Goal: Task Accomplishment & Management: Complete application form

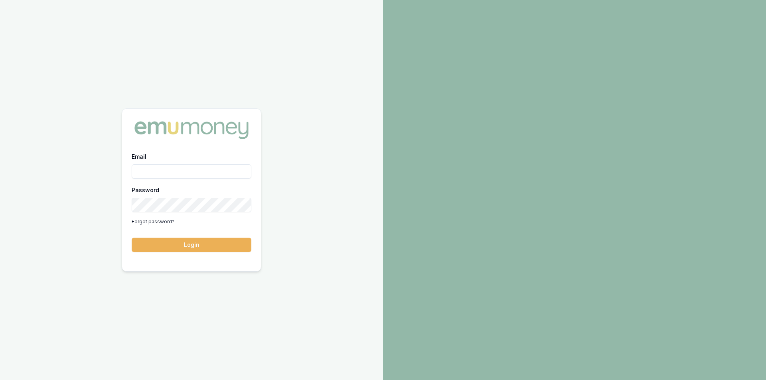
click at [171, 169] on input "Email" at bounding box center [192, 171] width 120 height 14
click at [132, 238] on button "Login" at bounding box center [192, 245] width 120 height 14
type input "steven.nguyen@emumoney.com.au"
click at [187, 248] on button "Login" at bounding box center [192, 245] width 120 height 14
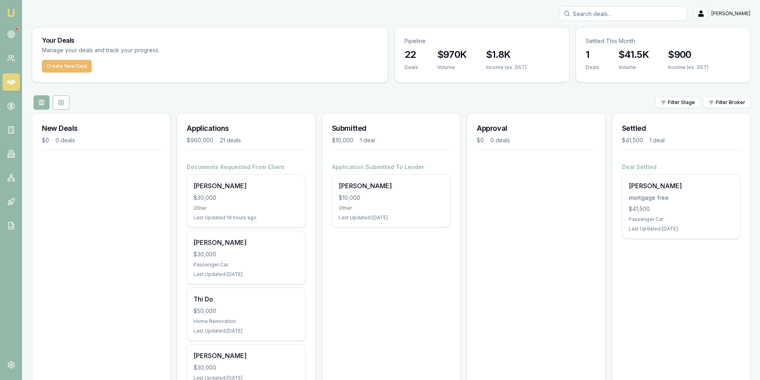
click at [81, 69] on button "Create New Deal" at bounding box center [67, 66] width 50 height 13
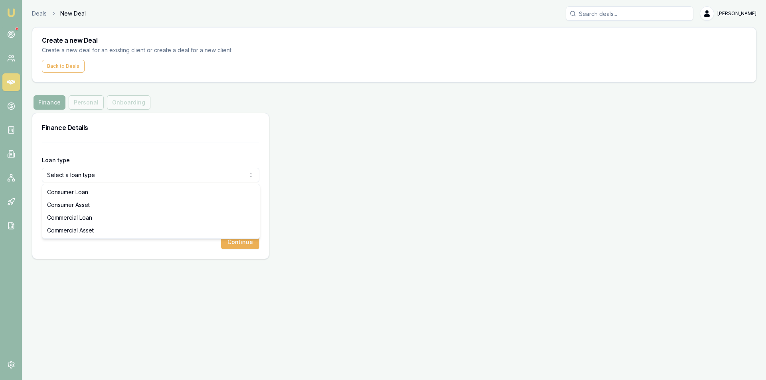
click at [66, 180] on html "Emu Broker Deals New Deal Steven Nguyen Toggle Menu Create a new Deal Create a …" at bounding box center [383, 190] width 766 height 380
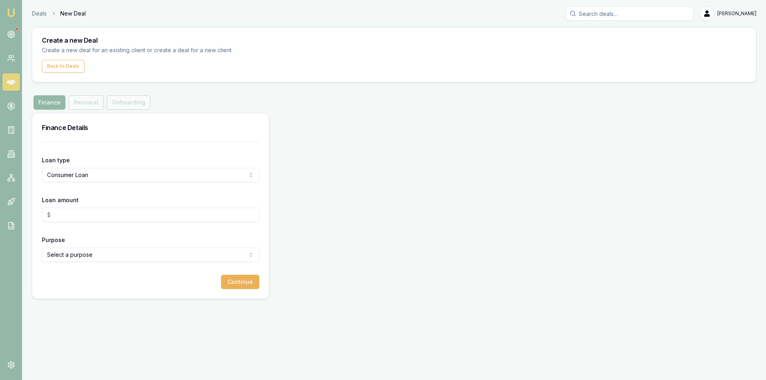
click at [103, 213] on input "Loan amount" at bounding box center [150, 215] width 217 height 14
type input "$20,000.00"
drag, startPoint x: 97, startPoint y: 298, endPoint x: 97, endPoint y: 276, distance: 21.9
click at [97, 296] on div "Loan type Consumer Loan Consumer Loan Consumer Asset Commercial Loan Commercial…" at bounding box center [150, 220] width 236 height 157
click at [97, 260] on html "Emu Broker Deals New Deal Steven Nguyen Toggle Menu Create a new Deal Create a …" at bounding box center [383, 190] width 766 height 380
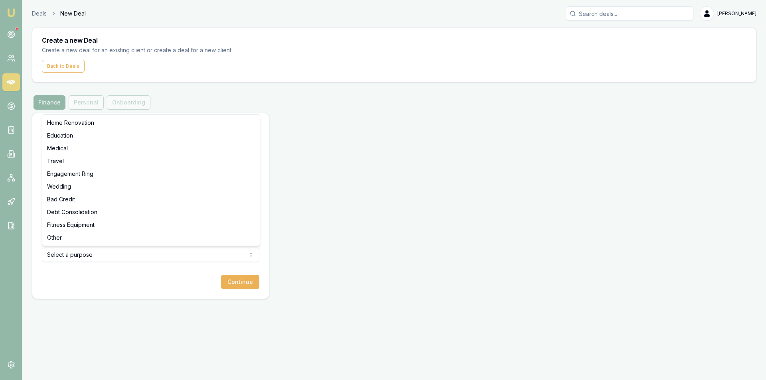
select select "OTHER"
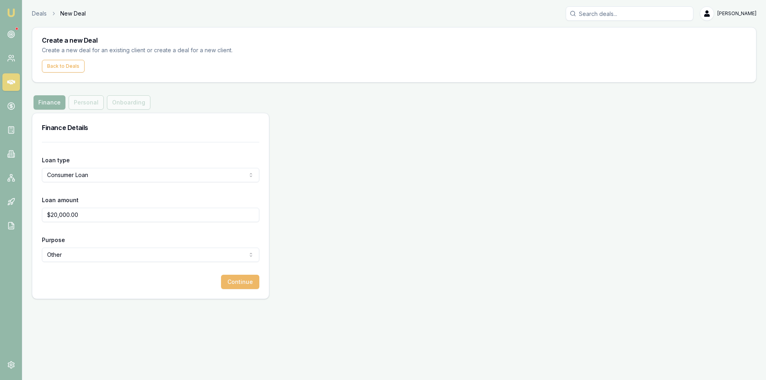
click at [236, 283] on button "Continue" at bounding box center [240, 282] width 38 height 14
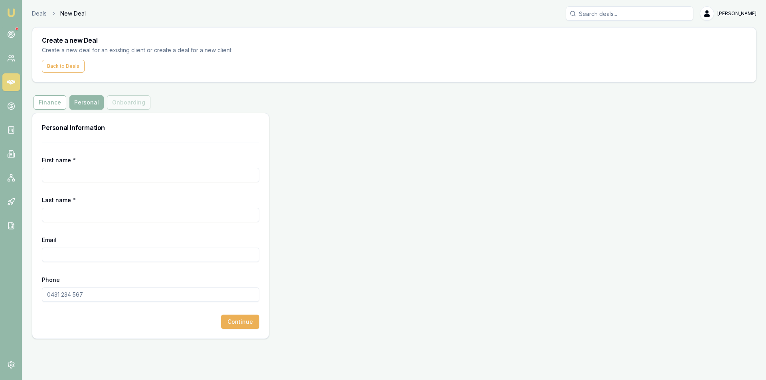
click at [115, 179] on input "First name *" at bounding box center [150, 175] width 217 height 14
click at [73, 175] on input "First name *" at bounding box center [150, 175] width 217 height 14
click at [65, 173] on input "First name *" at bounding box center [150, 175] width 217 height 14
type input "[PERSON_NAME]"
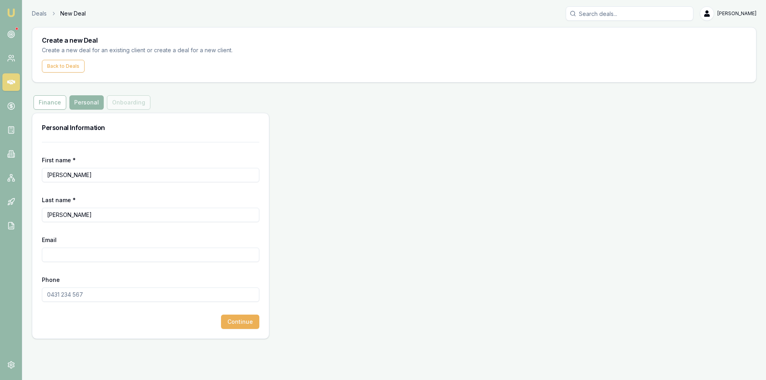
click at [53, 258] on input "Email" at bounding box center [150, 255] width 217 height 14
click at [61, 257] on input "Email" at bounding box center [150, 255] width 217 height 14
paste input "guyendangkhanh970@gmail.com>"
type input "[EMAIL_ADDRESS][DOMAIN_NAME]"
click at [118, 274] on form "First name * Khanh Last name * nguyen Email guyendangkhanh970@gmail.com Phone C…" at bounding box center [150, 235] width 217 height 187
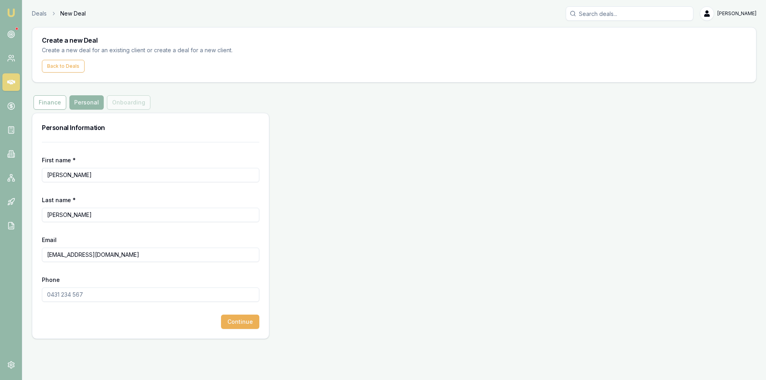
drag, startPoint x: 102, startPoint y: 298, endPoint x: 81, endPoint y: 298, distance: 20.7
click at [102, 298] on input "Phone" at bounding box center [150, 295] width 217 height 14
click at [238, 326] on button "Continue" at bounding box center [240, 322] width 38 height 14
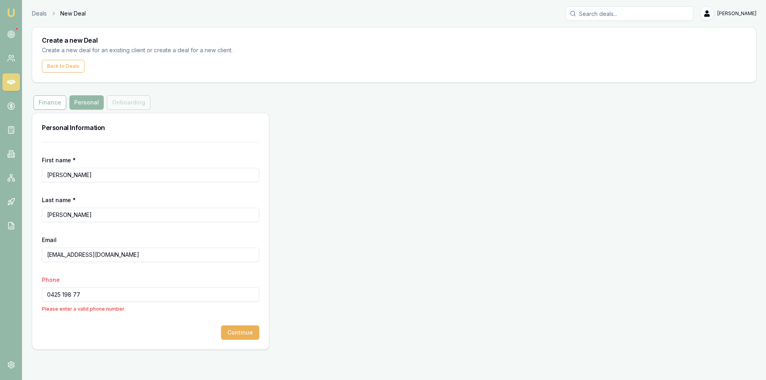
click at [73, 293] on input "0425 198 77" at bounding box center [150, 295] width 217 height 14
click at [55, 295] on input "0425 198 77" at bounding box center [150, 295] width 217 height 14
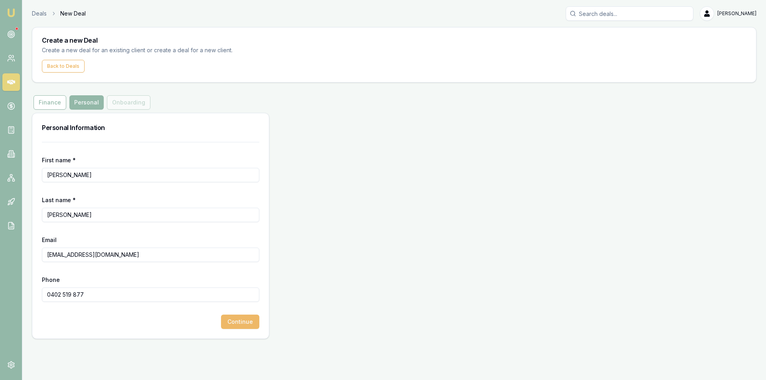
type input "0402 519 877"
click at [239, 323] on button "Continue" at bounding box center [240, 322] width 38 height 14
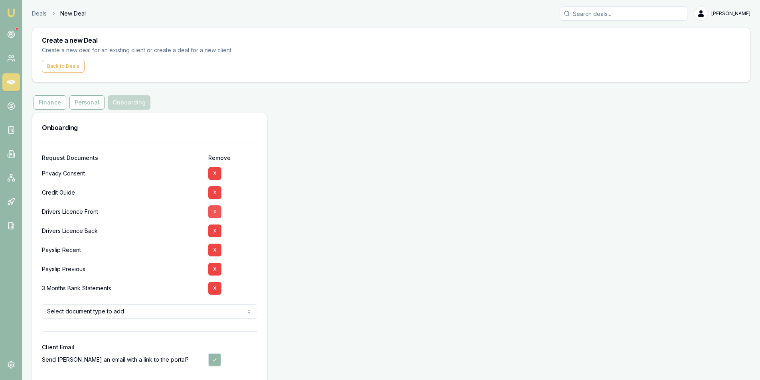
click at [214, 209] on button "X" at bounding box center [214, 211] width 13 height 13
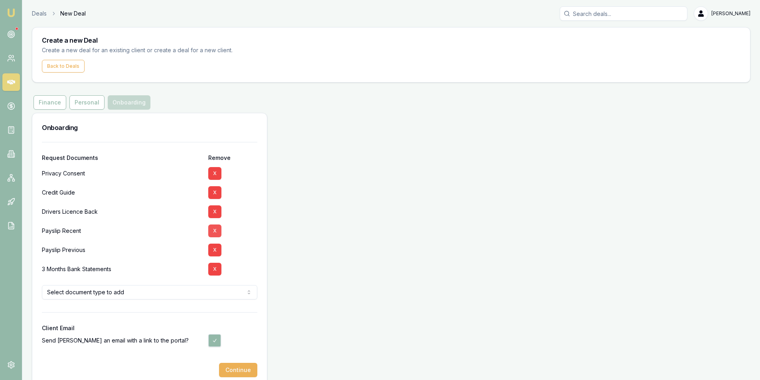
click at [215, 230] on button "X" at bounding box center [214, 231] width 13 height 13
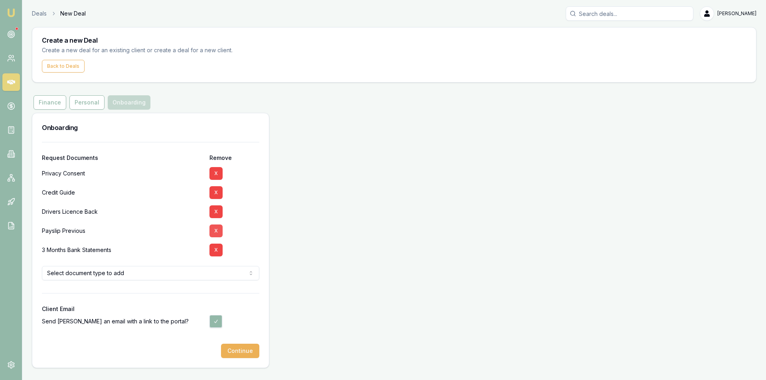
click at [218, 231] on button "X" at bounding box center [215, 231] width 13 height 13
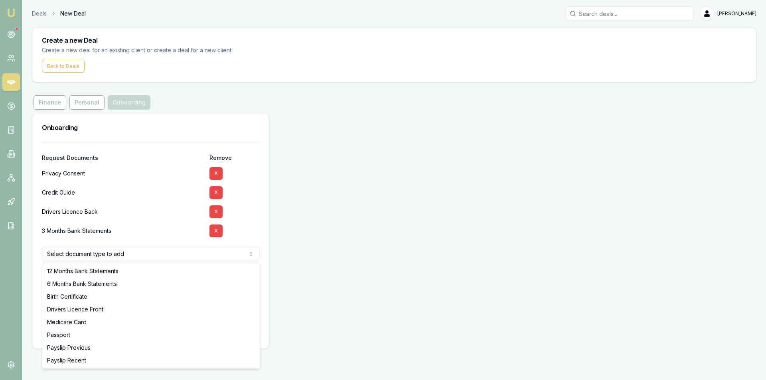
click at [105, 256] on html "Emu Broker Deals New Deal Steven Nguyen Toggle Menu Create a new Deal Create a …" at bounding box center [383, 190] width 766 height 380
click at [120, 229] on html "Emu Broker Deals New Deal Steven Nguyen Toggle Menu Create a new Deal Create a …" at bounding box center [383, 190] width 766 height 380
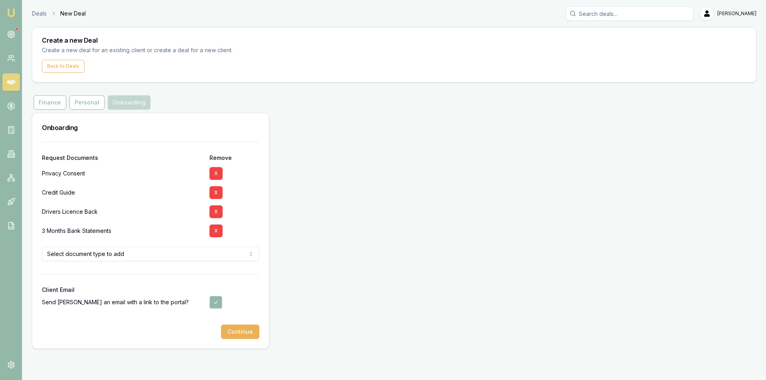
click at [123, 250] on html "Emu Broker Deals New Deal Steven Nguyen Toggle Menu Create a new Deal Create a …" at bounding box center [383, 190] width 766 height 380
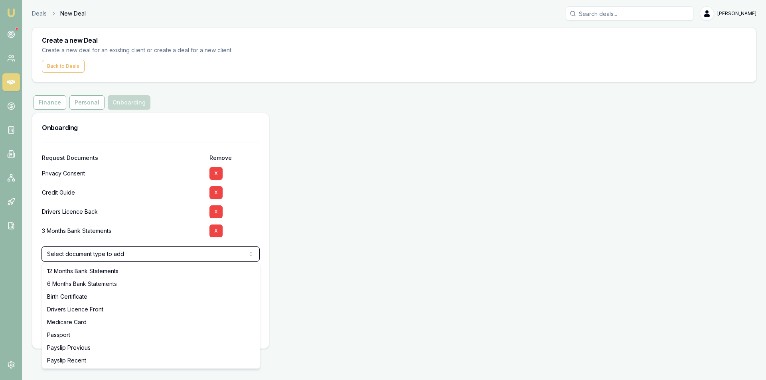
click at [143, 227] on html "Emu Broker Deals New Deal Steven Nguyen Toggle Menu Create a new Deal Create a …" at bounding box center [383, 190] width 766 height 380
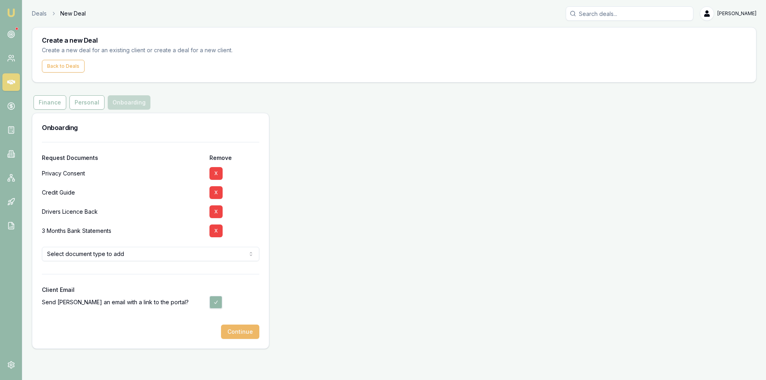
click at [238, 335] on button "Continue" at bounding box center [240, 332] width 38 height 14
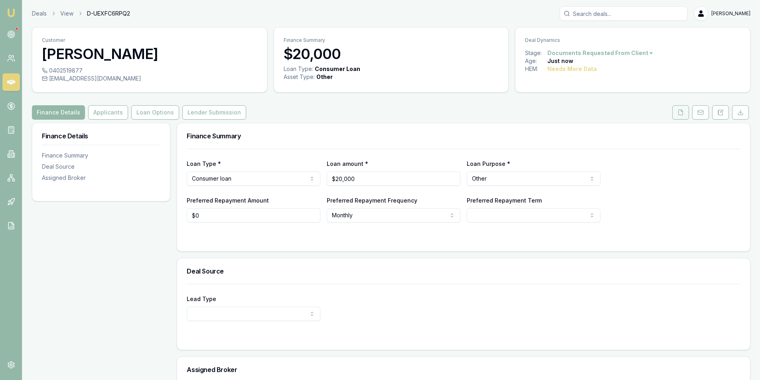
click at [676, 115] on button at bounding box center [680, 112] width 17 height 14
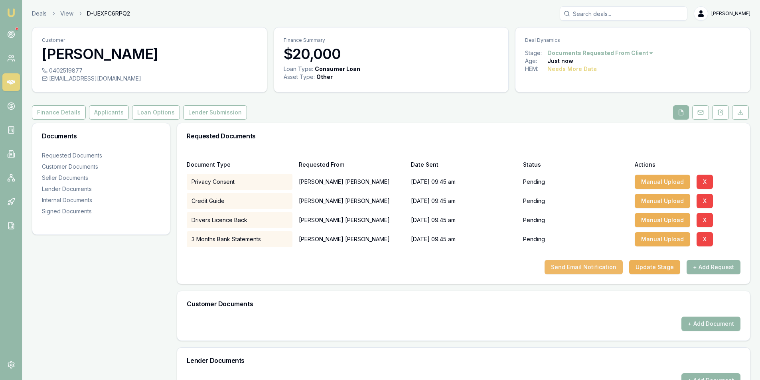
click at [596, 270] on button "Send Email Notification" at bounding box center [583, 267] width 78 height 14
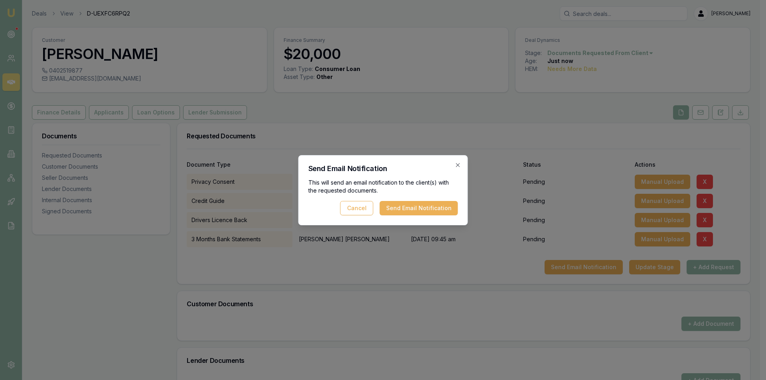
click at [414, 209] on button "Send Email Notification" at bounding box center [419, 208] width 78 height 14
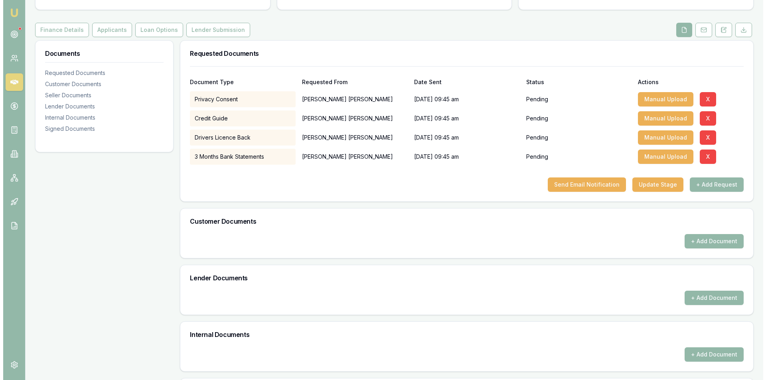
scroll to position [137, 0]
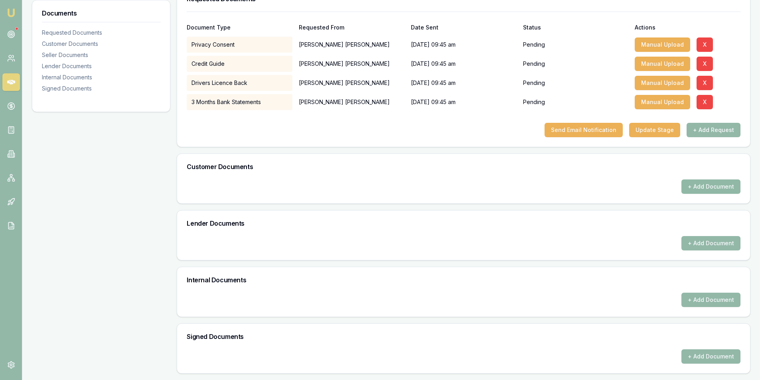
click at [702, 189] on button "+ Add Document" at bounding box center [710, 186] width 59 height 14
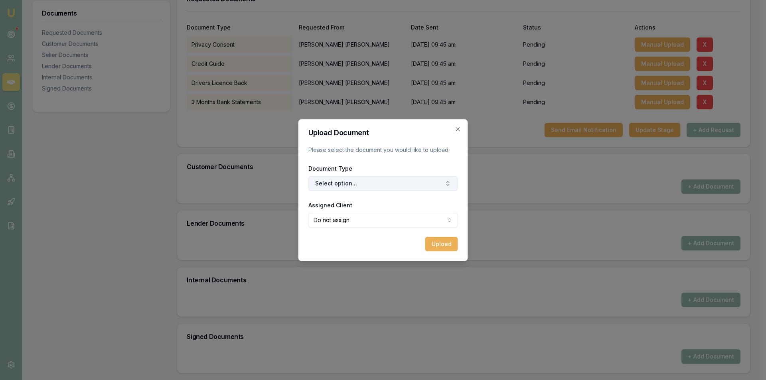
click at [370, 185] on button "Select option..." at bounding box center [383, 183] width 150 height 14
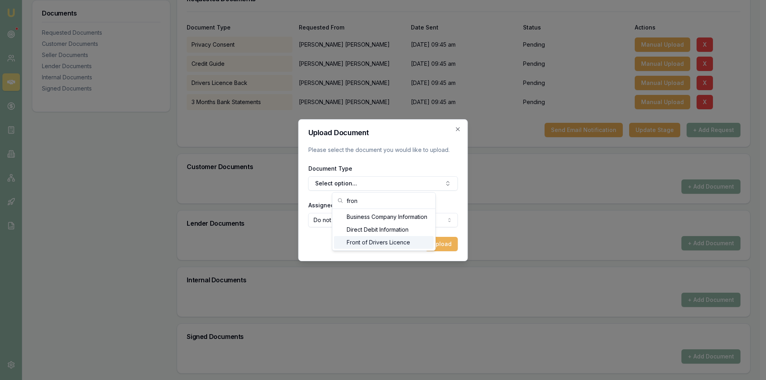
type input "fron"
click at [367, 242] on div "Front of Drivers Licence" at bounding box center [384, 242] width 100 height 13
click at [345, 224] on body "Emu Broker Deals View D-UEXFC6RPQ2 Steven Nguyen Toggle Menu Customer Khanh ngu…" at bounding box center [380, 53] width 760 height 380
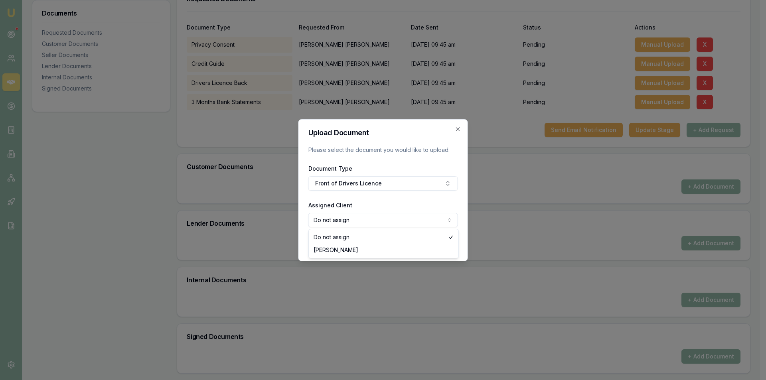
select select "U-4QAIRES30C"
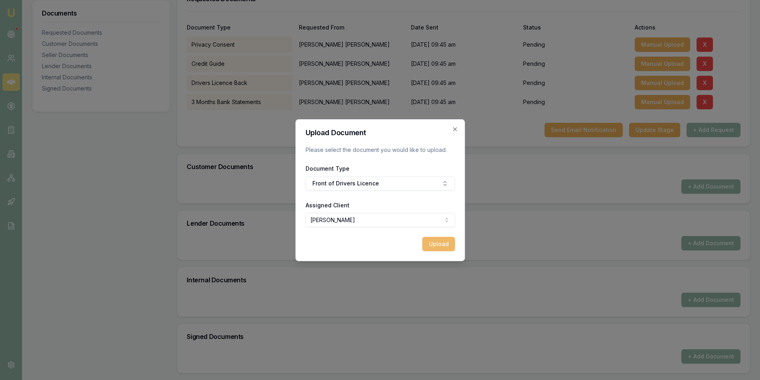
click at [439, 247] on button "Upload" at bounding box center [438, 244] width 33 height 14
click at [345, 185] on div "Document Type Front of Drivers Licence" at bounding box center [380, 177] width 150 height 27
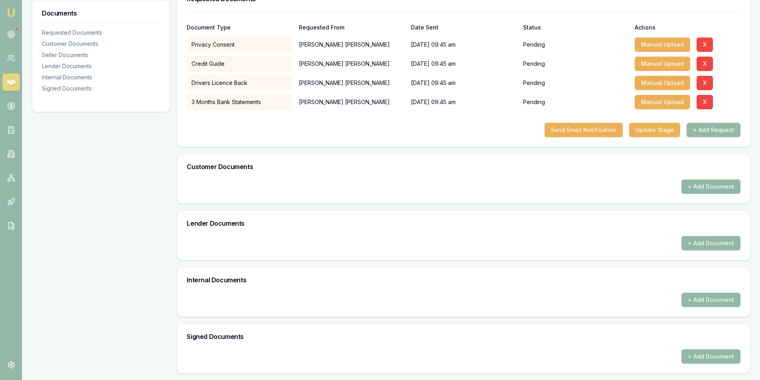
click at [706, 187] on button "+ Add Document" at bounding box center [710, 186] width 59 height 14
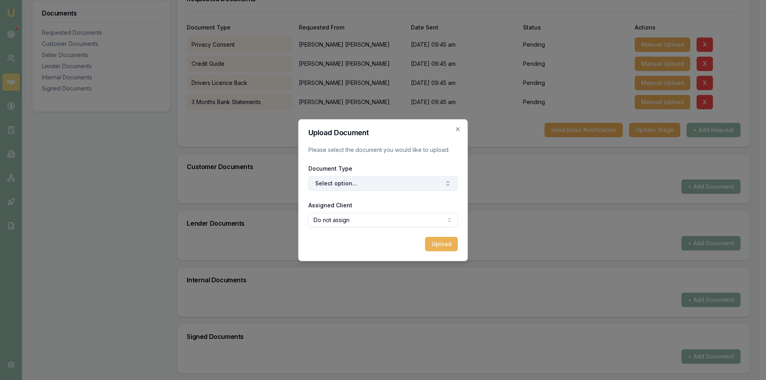
click at [340, 187] on button "Select option..." at bounding box center [383, 183] width 150 height 14
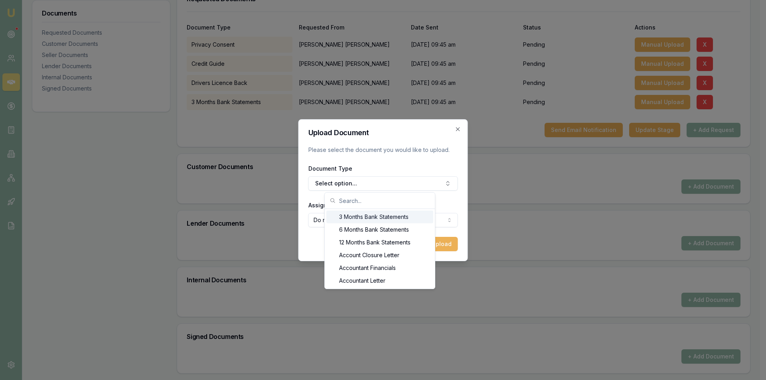
click at [351, 218] on div "3 Months Bank Statements" at bounding box center [379, 217] width 107 height 13
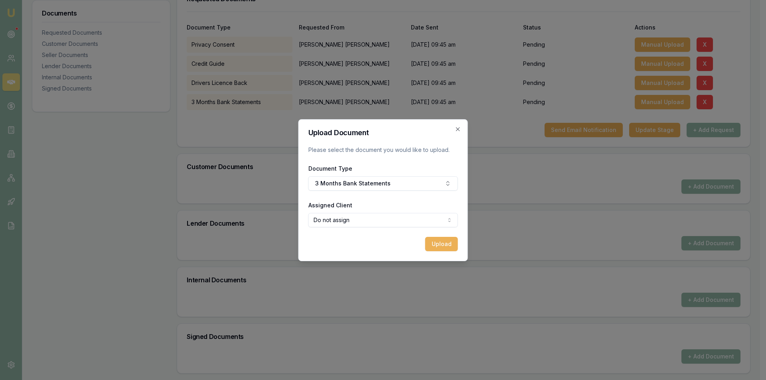
click at [345, 221] on body "Emu Broker Deals View D-UEXFC6RPQ2 Steven Nguyen Toggle Menu Customer Khanh ngu…" at bounding box center [380, 53] width 760 height 380
select select "U-4QAIRES30C"
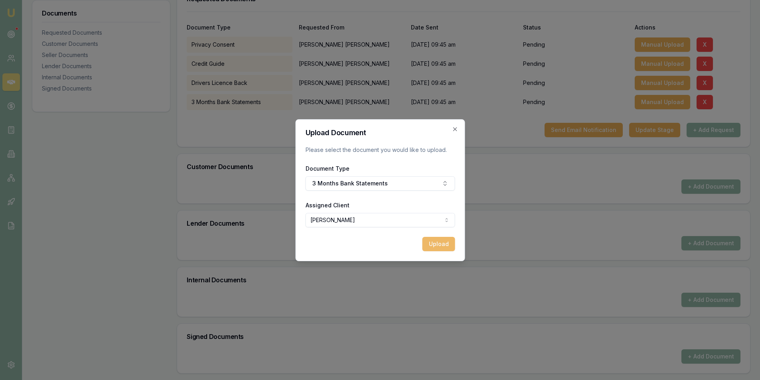
click at [433, 242] on button "Upload" at bounding box center [438, 244] width 33 height 14
click at [357, 183] on div "Document Type 3 Months Bank Statements" at bounding box center [380, 177] width 150 height 27
click at [453, 130] on icon "button" at bounding box center [455, 129] width 4 height 4
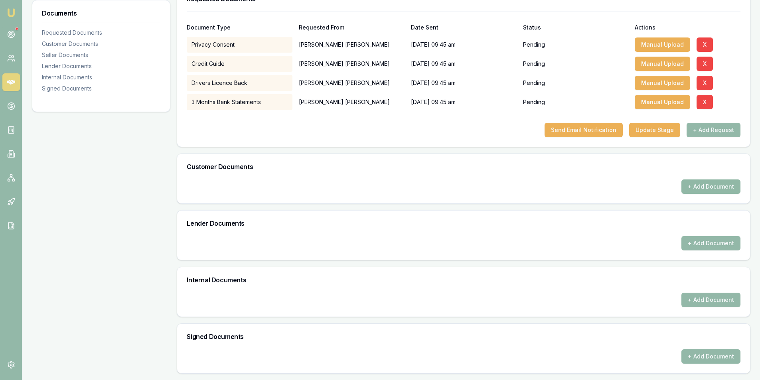
click at [704, 188] on button "+ Add Document" at bounding box center [710, 186] width 59 height 14
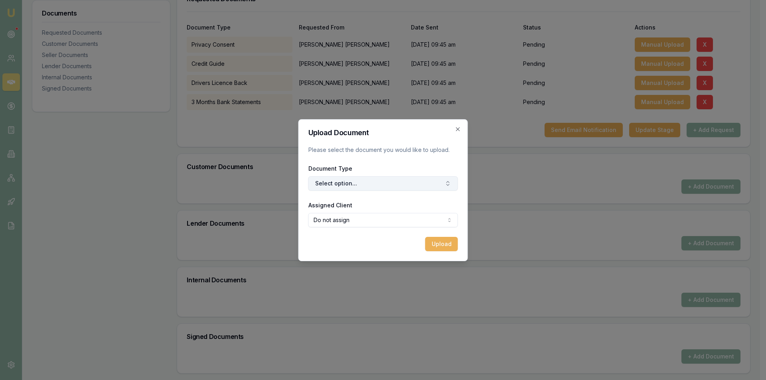
click at [354, 184] on button "Select option..." at bounding box center [383, 183] width 150 height 14
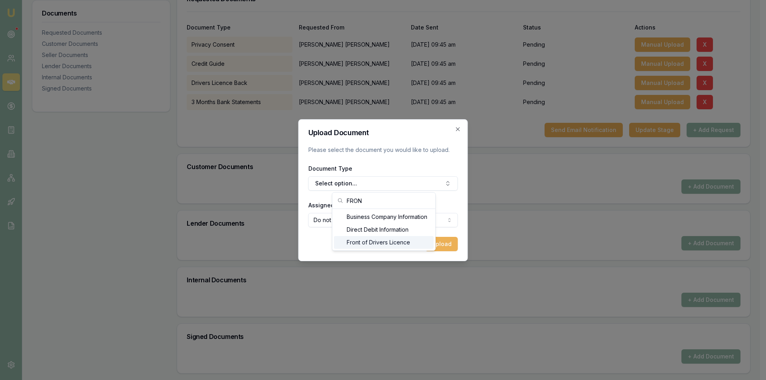
type input "FRON"
click at [356, 244] on div "Front of Drivers Licence" at bounding box center [384, 242] width 100 height 13
click at [349, 227] on form "Upload Document Please select the document you would like to upload. Document T…" at bounding box center [383, 190] width 150 height 122
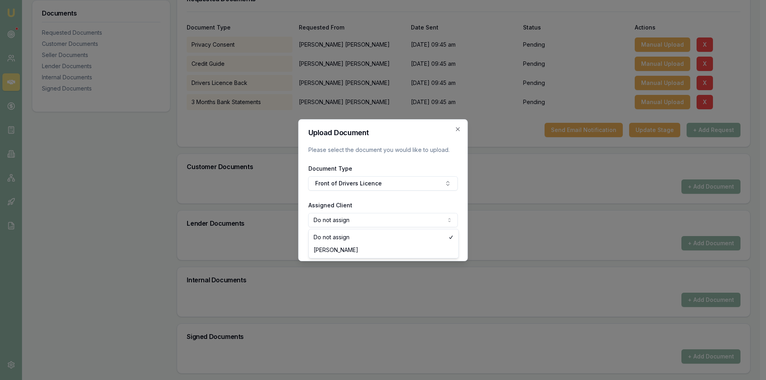
click at [346, 220] on body "Emu Broker Deals View D-UEXFC6RPQ2 Steven Nguyen Toggle Menu Customer Khanh ngu…" at bounding box center [380, 53] width 760 height 380
select select "U-4QAIRES30C"
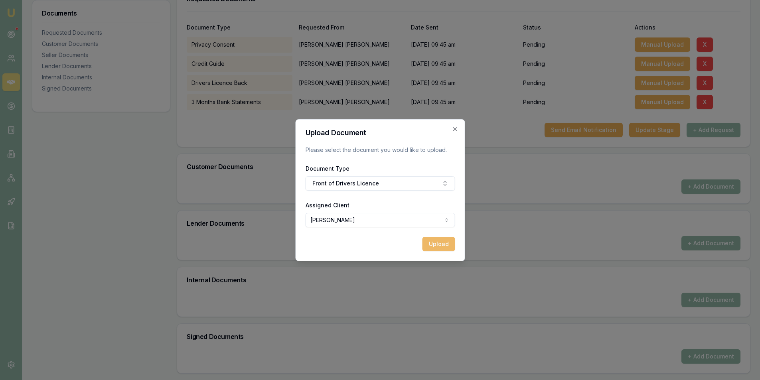
click at [431, 247] on button "Upload" at bounding box center [438, 244] width 33 height 14
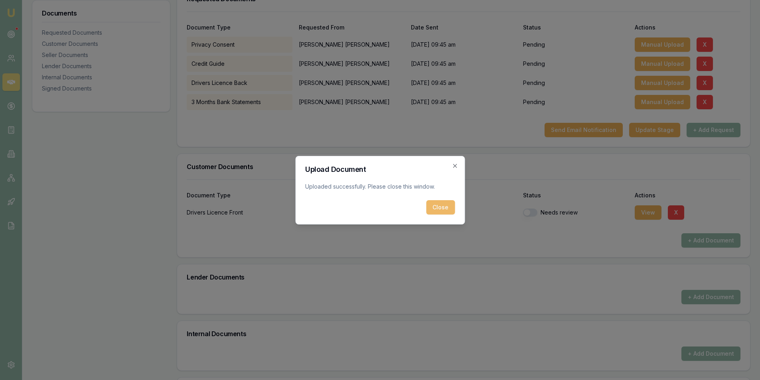
click at [438, 211] on button "Close" at bounding box center [440, 207] width 29 height 14
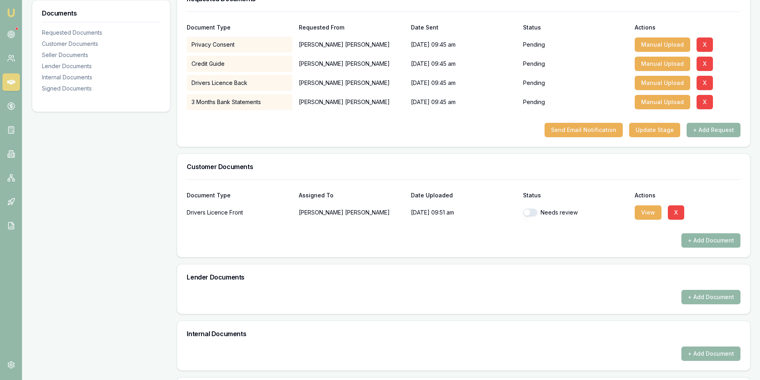
click at [702, 241] on button "+ Add Document" at bounding box center [710, 240] width 59 height 14
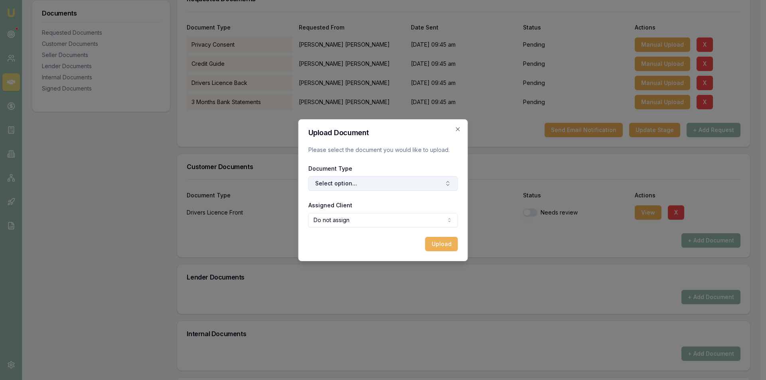
click at [331, 183] on button "Select option..." at bounding box center [383, 183] width 150 height 14
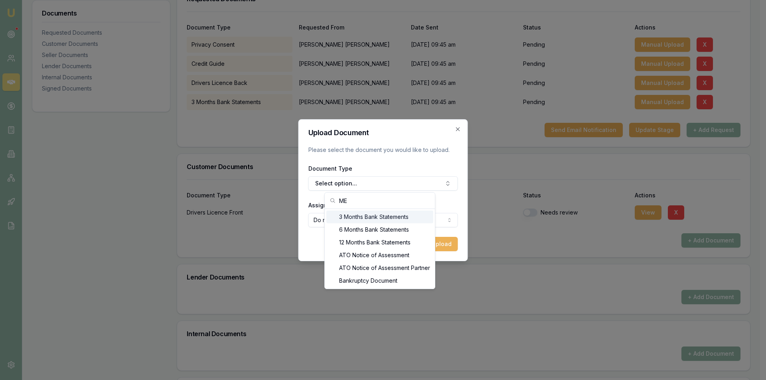
scroll to position [75, 0]
type input "M"
type input "PAS"
click at [360, 258] on div "Passport" at bounding box center [380, 255] width 106 height 13
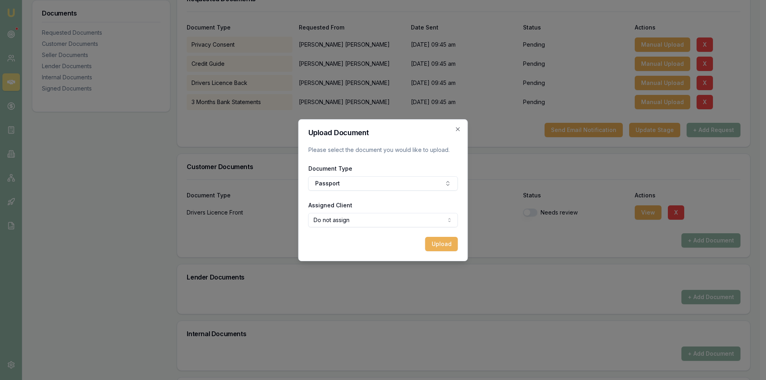
click at [345, 221] on body "Emu Broker Deals View D-UEXFC6RPQ2 Steven Nguyen Toggle Menu Customer Khanh ngu…" at bounding box center [380, 53] width 760 height 380
select select "U-4QAIRES30C"
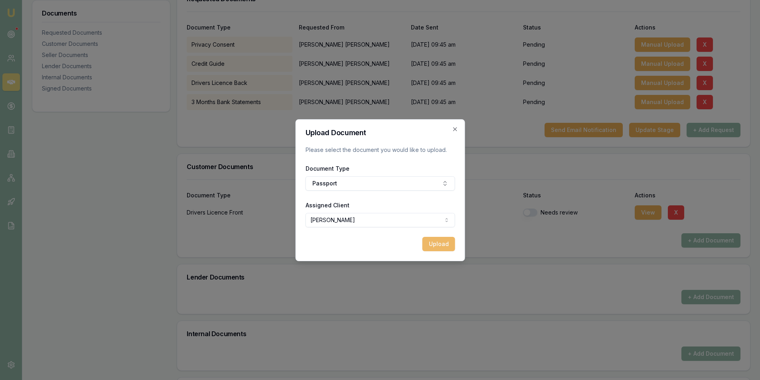
click at [434, 245] on button "Upload" at bounding box center [438, 244] width 33 height 14
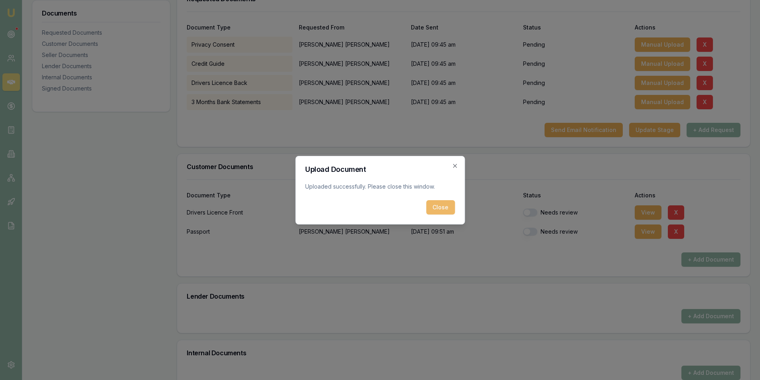
click at [442, 209] on button "Close" at bounding box center [440, 207] width 29 height 14
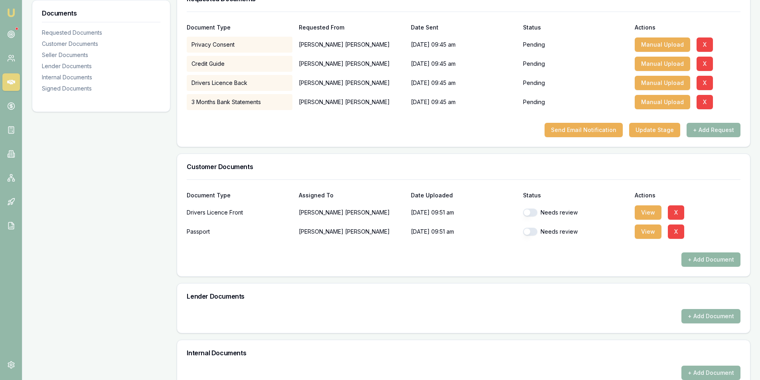
click at [715, 260] on button "+ Add Document" at bounding box center [710, 259] width 59 height 14
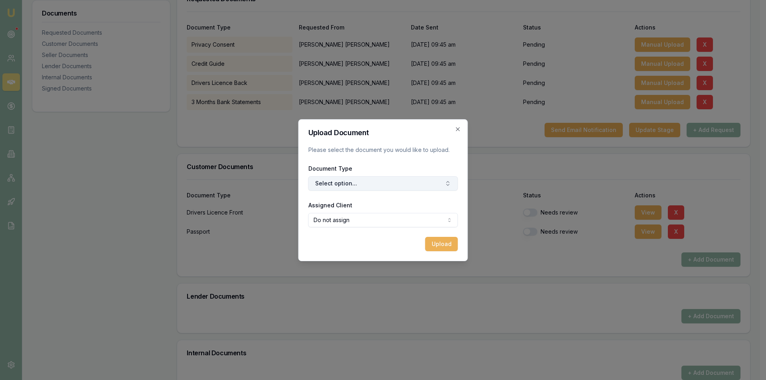
click at [365, 187] on button "Select option..." at bounding box center [383, 183] width 150 height 14
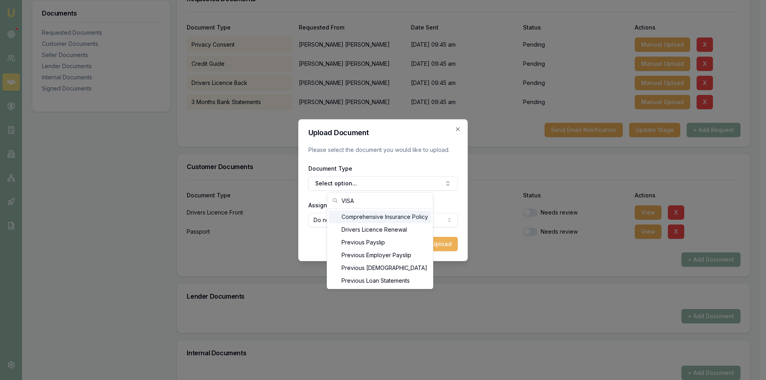
click at [359, 205] on input "VISA" at bounding box center [384, 201] width 87 height 16
type input "V"
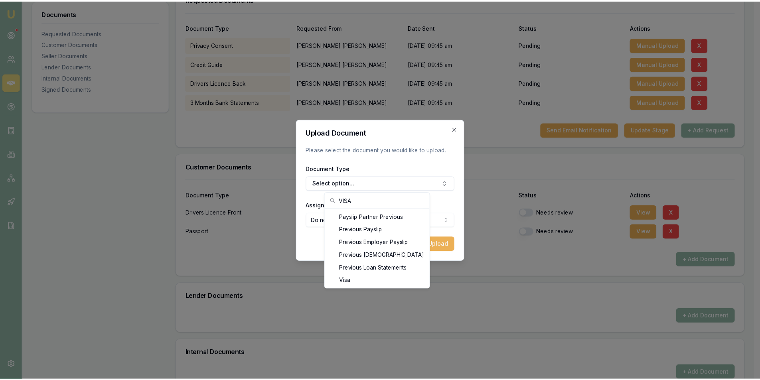
scroll to position [13, 0]
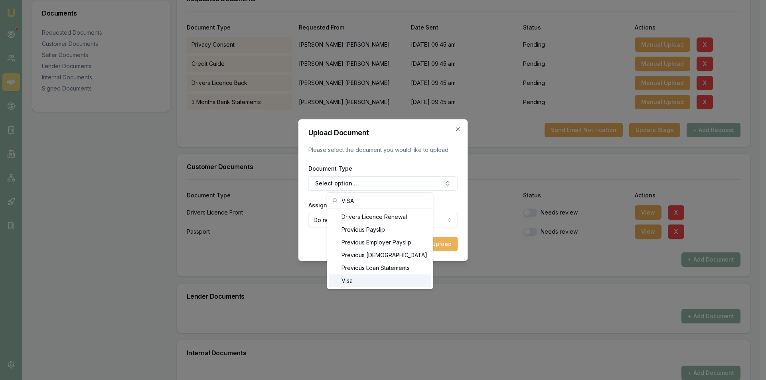
type input "VISA"
click at [346, 278] on div "Visa" at bounding box center [380, 280] width 102 height 13
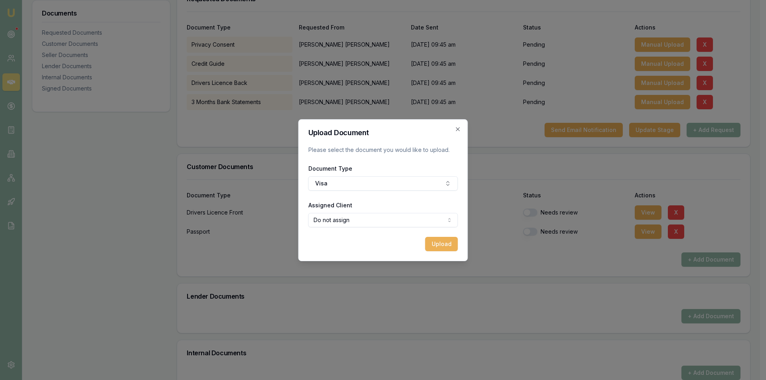
click at [369, 213] on body "Emu Broker Deals View D-UEXFC6RPQ2 Steven Nguyen Toggle Menu Customer Khanh ngu…" at bounding box center [380, 53] width 760 height 380
select select "U-4QAIRES30C"
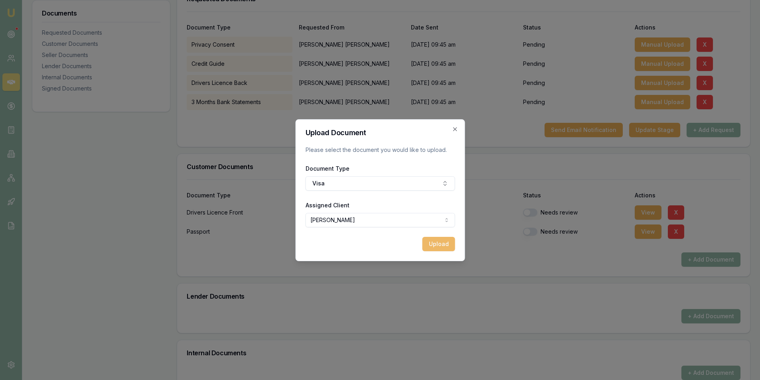
click at [436, 240] on button "Upload" at bounding box center [438, 244] width 33 height 14
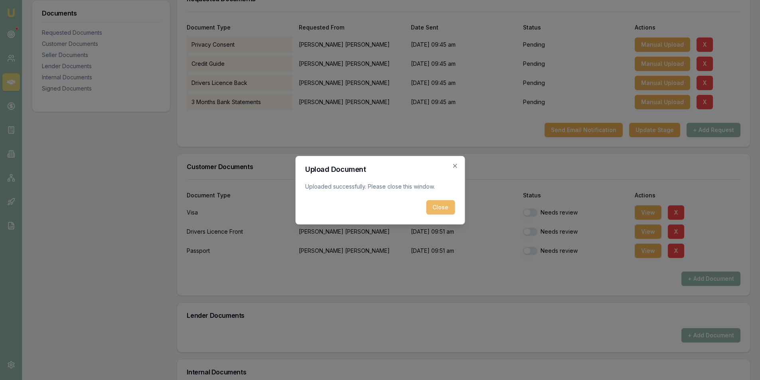
click at [440, 210] on button "Close" at bounding box center [440, 207] width 29 height 14
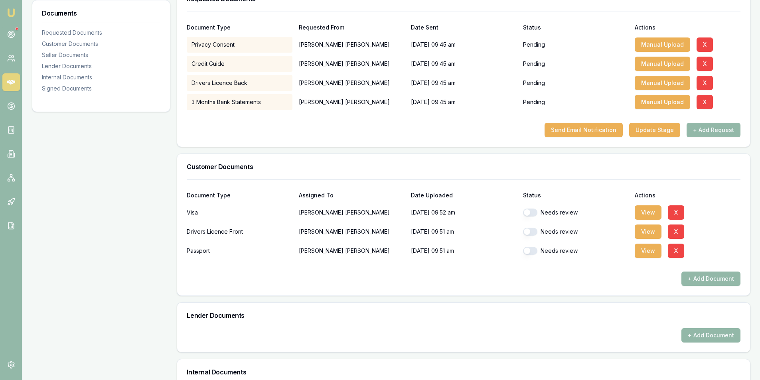
click at [534, 213] on button "button" at bounding box center [530, 213] width 14 height 8
checkbox input "true"
click at [533, 232] on button "button" at bounding box center [530, 232] width 14 height 8
checkbox input "true"
click at [532, 251] on button "button" at bounding box center [530, 251] width 14 height 8
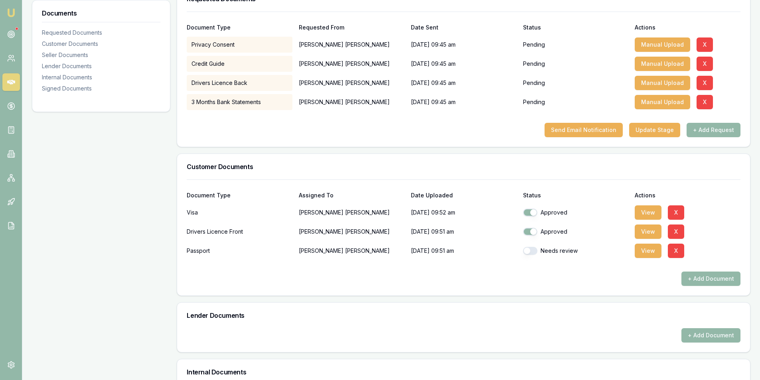
checkbox input "true"
click at [459, 270] on div at bounding box center [464, 265] width 554 height 13
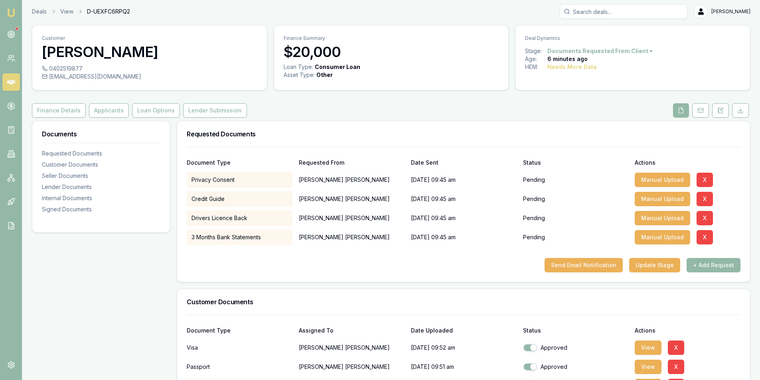
scroll to position [0, 0]
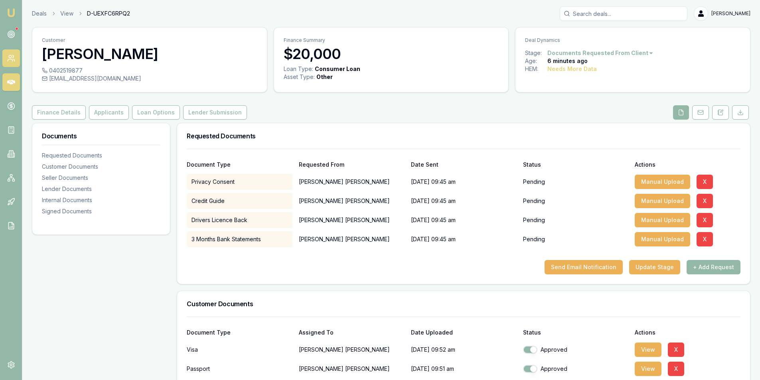
click at [12, 63] on link at bounding box center [11, 58] width 18 height 18
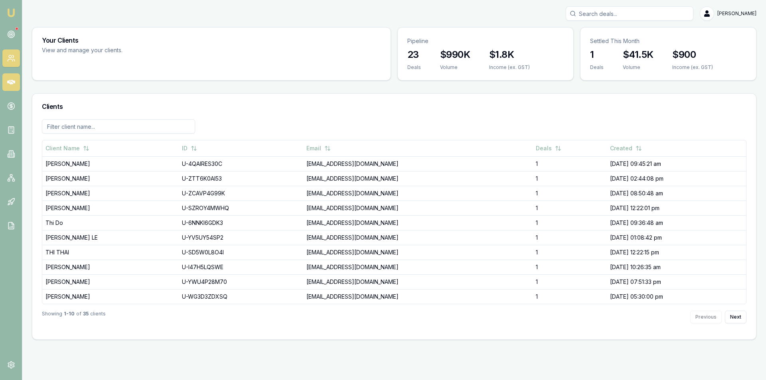
click at [11, 86] on icon at bounding box center [11, 82] width 8 height 8
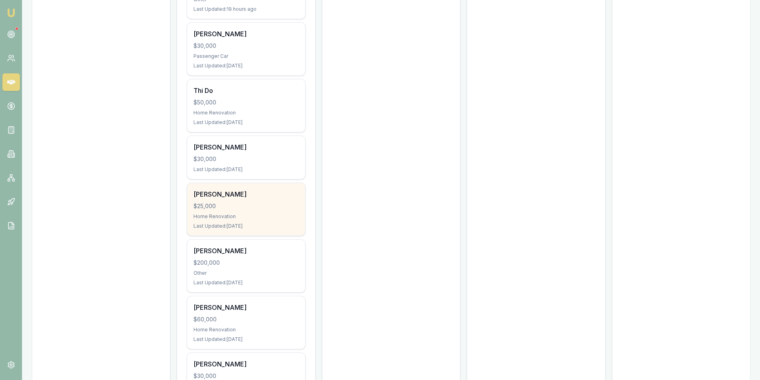
scroll to position [279, 0]
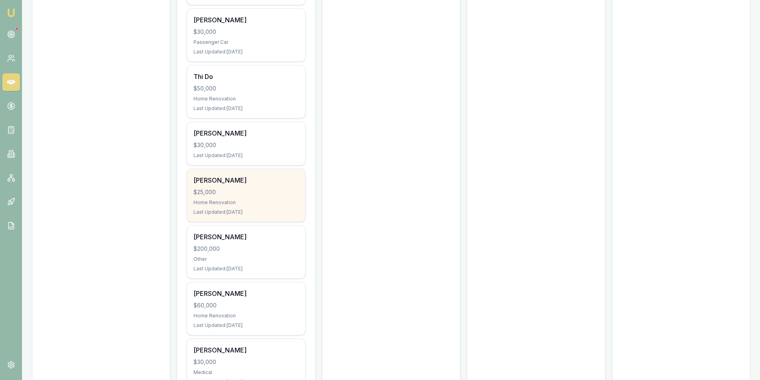
click at [244, 201] on div "Home Renovation" at bounding box center [245, 202] width 105 height 6
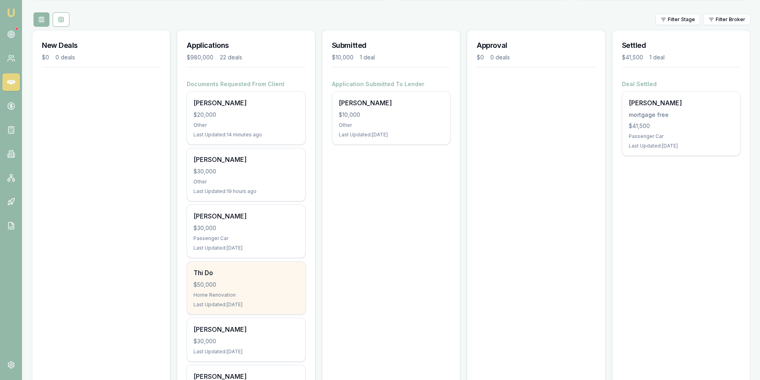
scroll to position [80, 0]
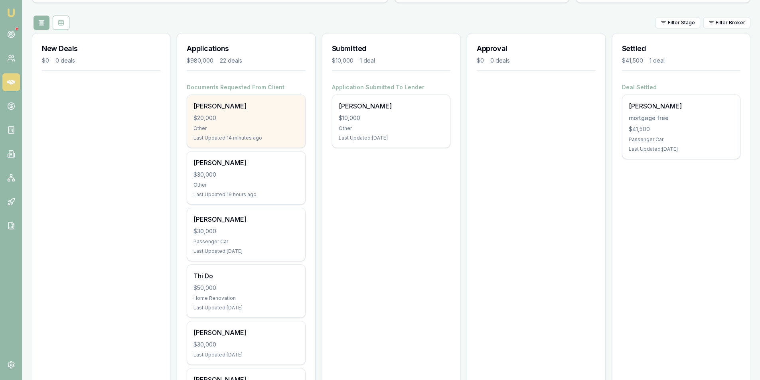
click at [255, 124] on div "Khanh nguyen $20,000 Other Last Updated: 14 minutes ago" at bounding box center [246, 121] width 118 height 53
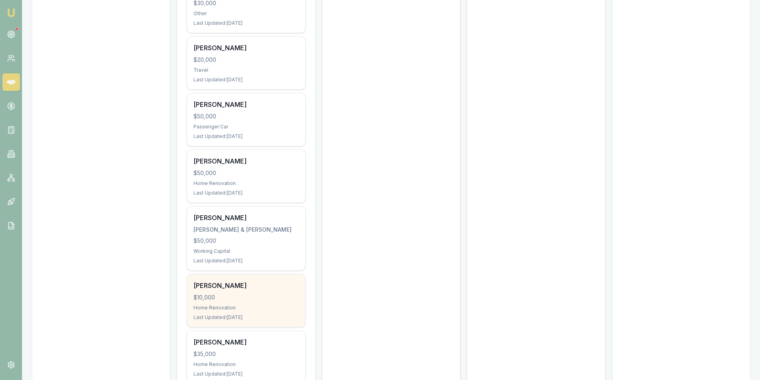
scroll to position [1068, 0]
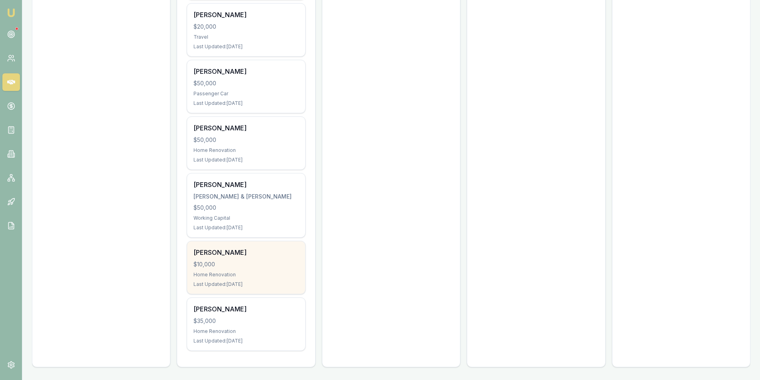
click at [249, 268] on div "$10,000" at bounding box center [245, 264] width 105 height 8
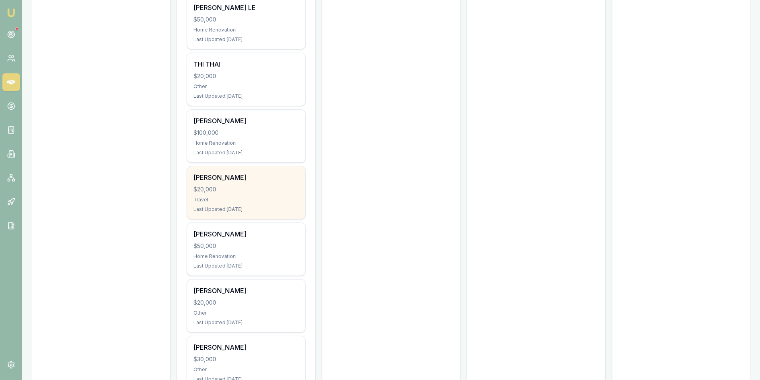
scroll to position [669, 0]
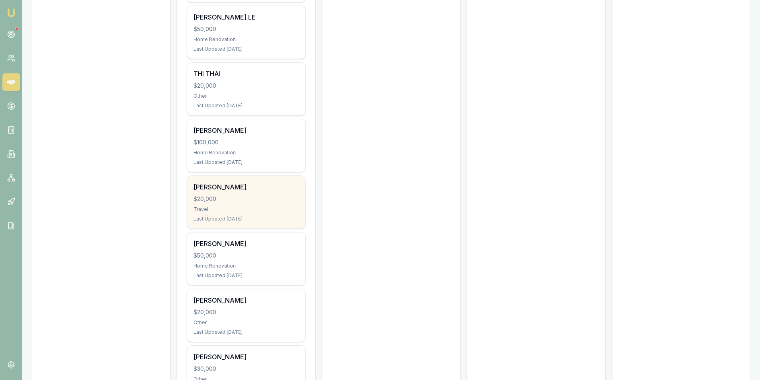
click at [242, 209] on div "Travel" at bounding box center [245, 209] width 105 height 6
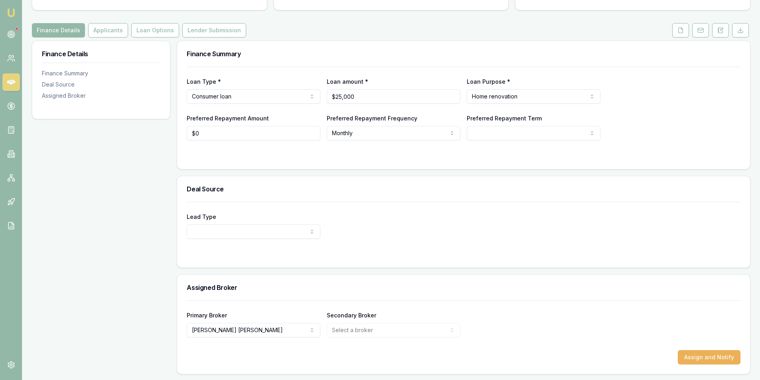
scroll to position [83, 0]
click at [94, 33] on button "Applicants" at bounding box center [108, 29] width 40 height 14
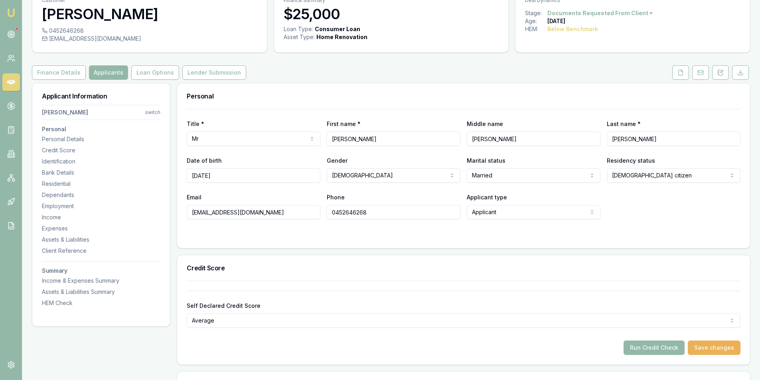
scroll to position [80, 0]
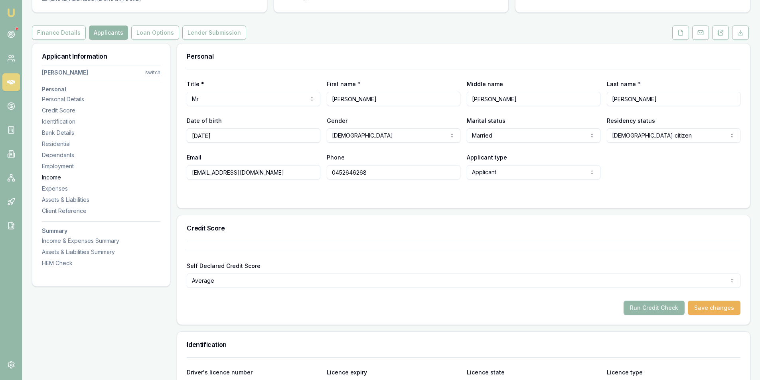
drag, startPoint x: 302, startPoint y: 173, endPoint x: 105, endPoint y: 176, distance: 197.0
paste input "phamtuananhvungtau1301@gmail.com"
type input "phamtuananhvungtau1301@gmail.com"
drag, startPoint x: 392, startPoint y: 248, endPoint x: 370, endPoint y: 181, distance: 70.4
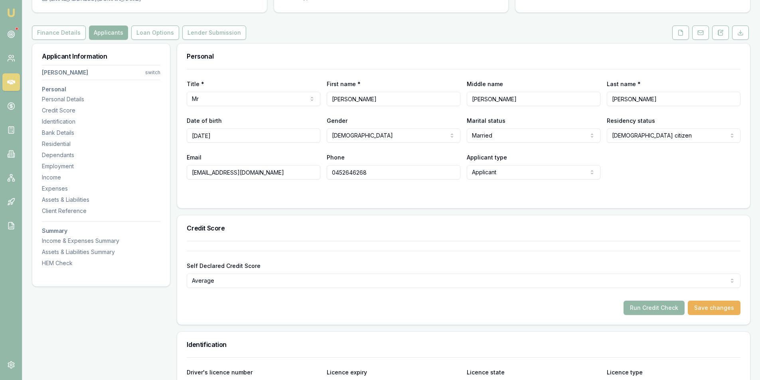
click at [392, 248] on div "Self Declared Credit Score Average Excellent Very good Average Fair Low Run Cre…" at bounding box center [464, 278] width 554 height 74
drag, startPoint x: 369, startPoint y: 173, endPoint x: 242, endPoint y: 186, distance: 127.1
click at [242, 186] on form "Title * Mr Mr Mrs Miss Ms Dr Prof First name * Tuan Middle name anh Last name *…" at bounding box center [464, 134] width 554 height 130
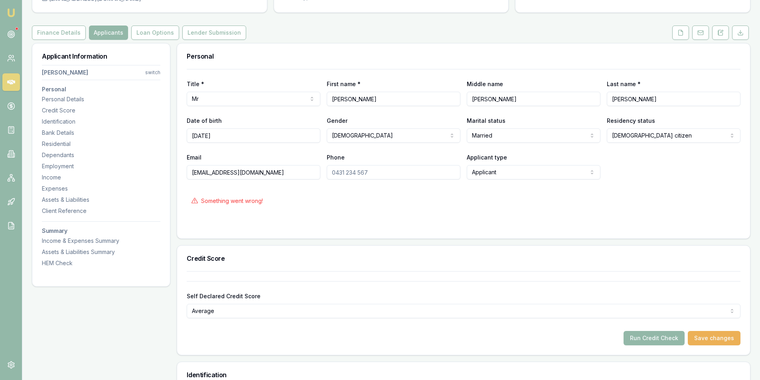
drag, startPoint x: 372, startPoint y: 171, endPoint x: 266, endPoint y: 180, distance: 106.8
click at [266, 180] on form "Title * Mr Mr Mrs Miss Ms Dr Prof First name * Tuan Middle name anh Last name *…" at bounding box center [464, 149] width 554 height 160
click at [346, 217] on form "Title * Mr Mr Mrs Miss Ms Dr Prof First name * Tuan Middle name anh Last name *…" at bounding box center [464, 149] width 554 height 160
type input "0451947768"
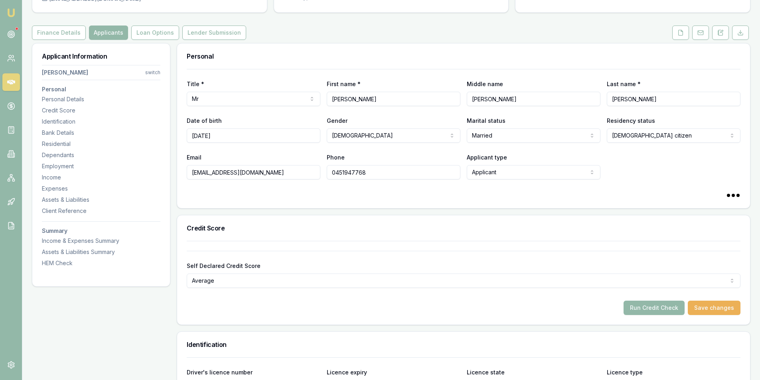
click at [682, 33] on icon at bounding box center [680, 33] width 6 height 6
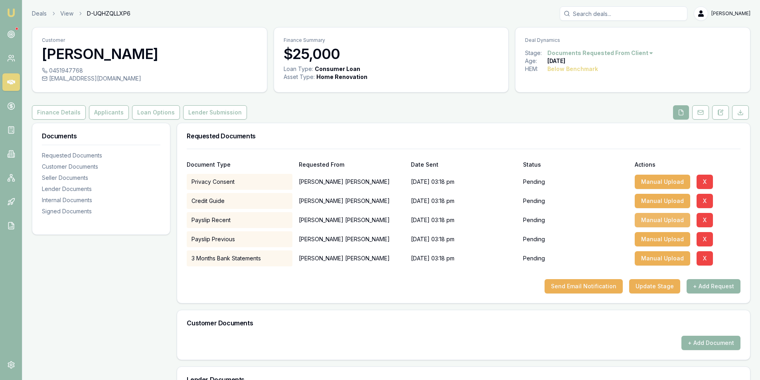
click at [642, 221] on button "Manual Upload" at bounding box center [661, 220] width 55 height 14
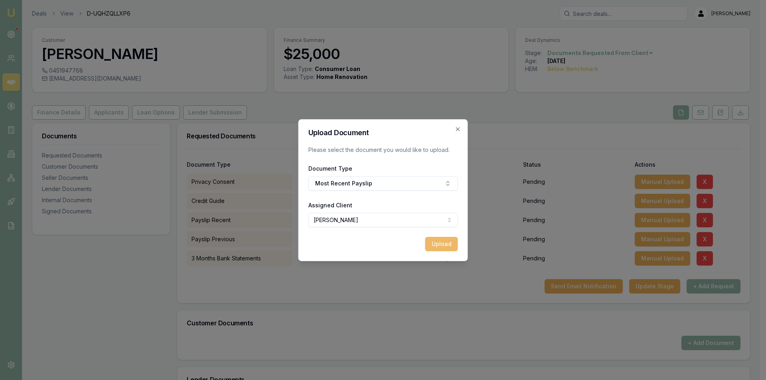
click at [446, 244] on button "Upload" at bounding box center [441, 244] width 33 height 14
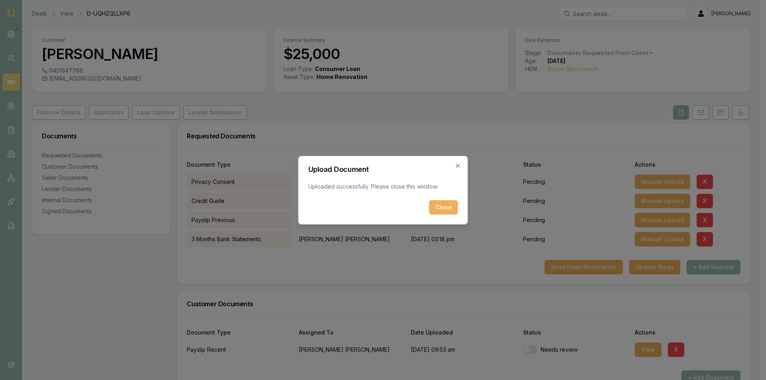
click at [448, 206] on button "Close" at bounding box center [443, 207] width 29 height 14
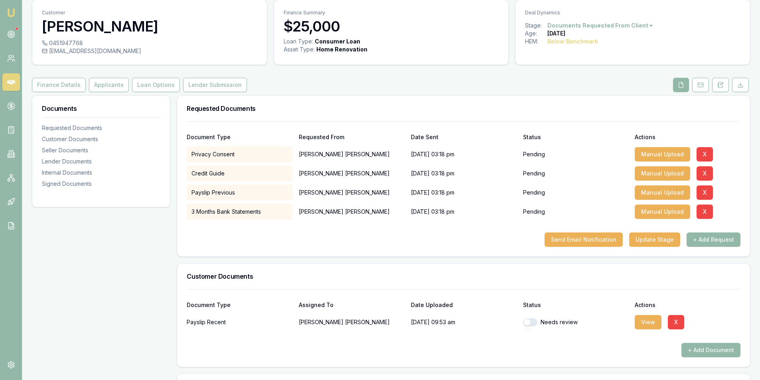
scroll to position [40, 0]
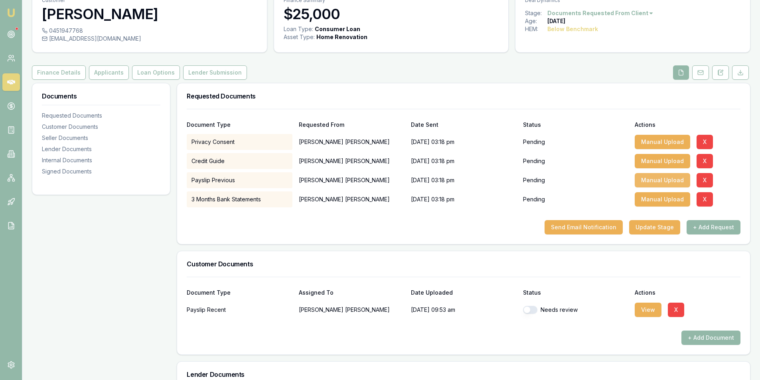
click at [648, 183] on button "Manual Upload" at bounding box center [661, 180] width 55 height 14
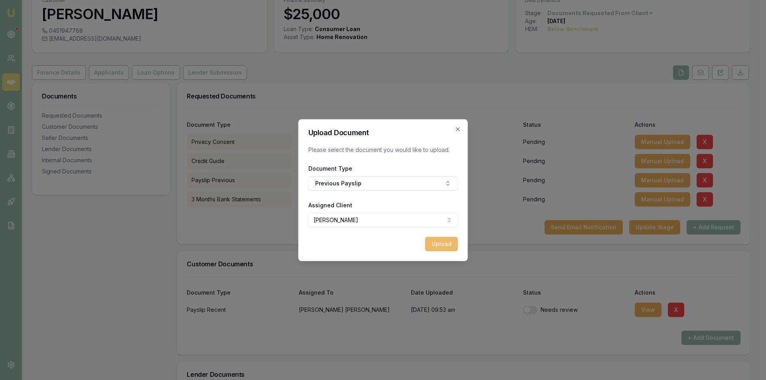
click at [434, 241] on button "Upload" at bounding box center [441, 244] width 33 height 14
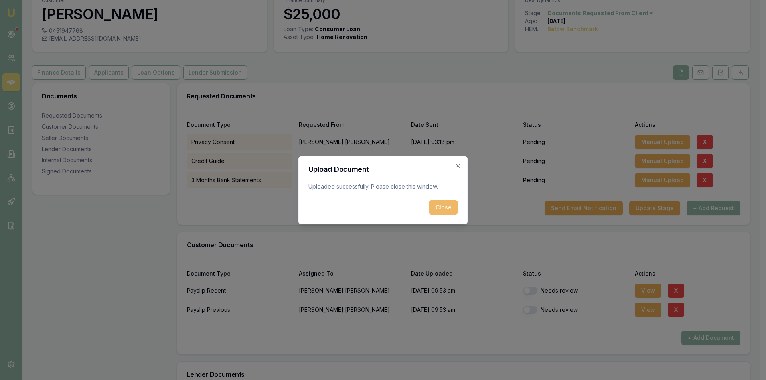
click at [443, 206] on button "Close" at bounding box center [443, 207] width 29 height 14
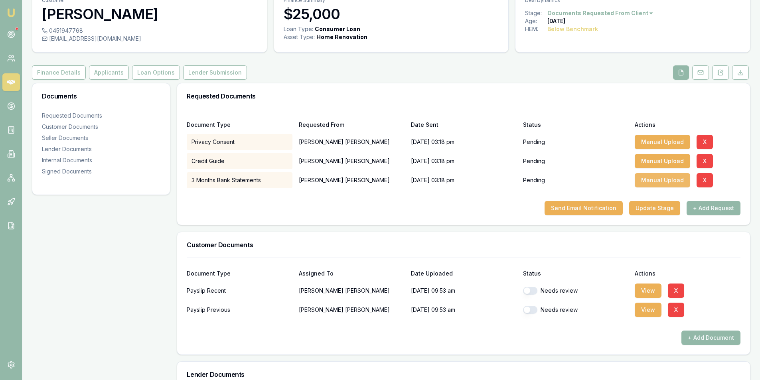
click at [654, 177] on button "Manual Upload" at bounding box center [661, 180] width 55 height 14
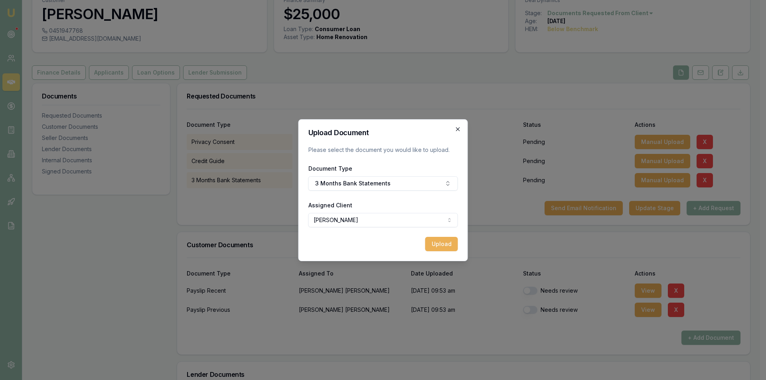
click at [457, 130] on icon "button" at bounding box center [458, 129] width 6 height 6
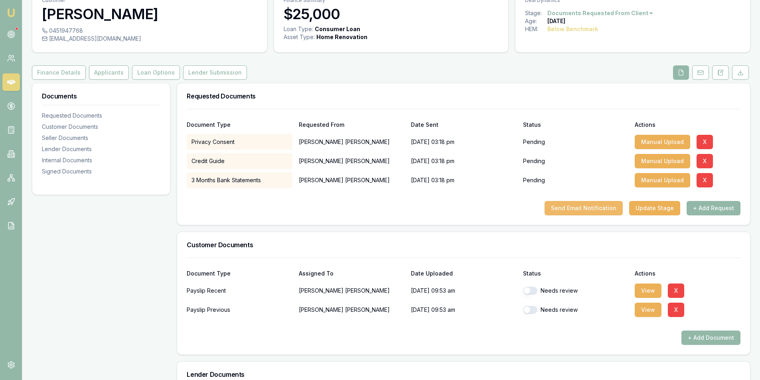
click at [561, 211] on button "Send Email Notification" at bounding box center [583, 208] width 78 height 14
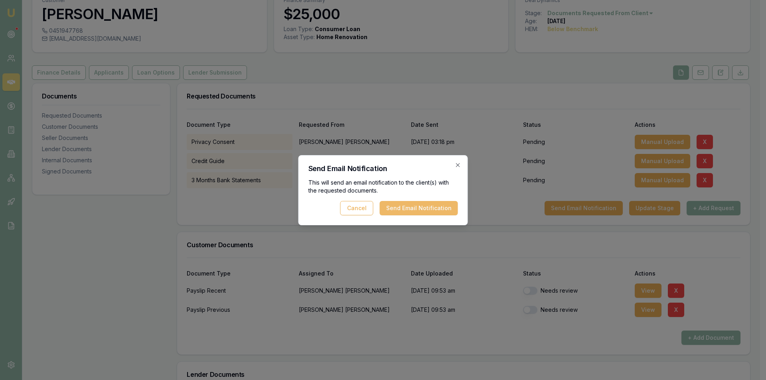
click at [398, 207] on button "Send Email Notification" at bounding box center [419, 208] width 78 height 14
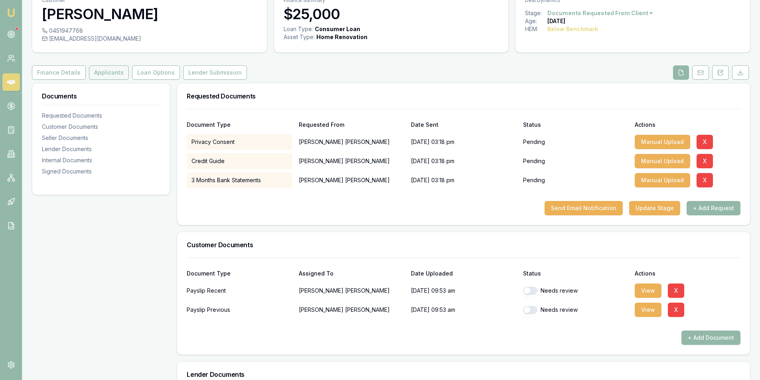
click at [98, 70] on button "Applicants" at bounding box center [109, 72] width 40 height 14
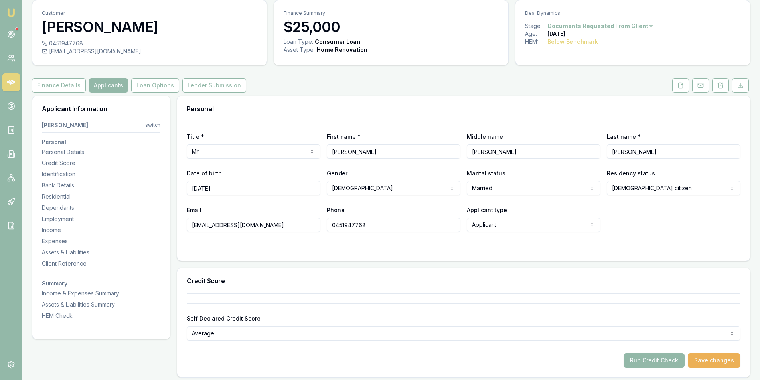
scroll to position [40, 0]
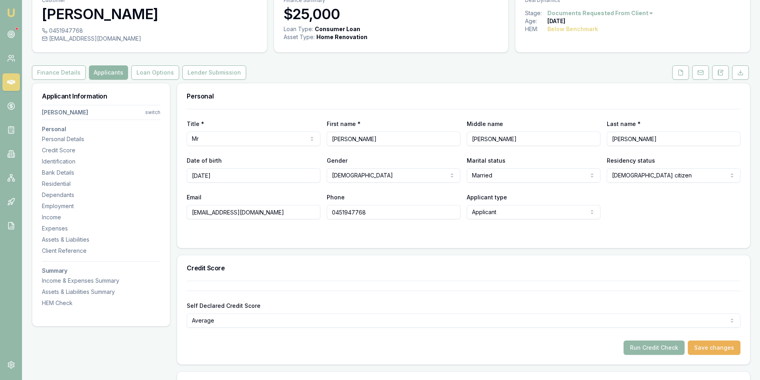
click at [97, 69] on button "Applicants" at bounding box center [108, 72] width 39 height 14
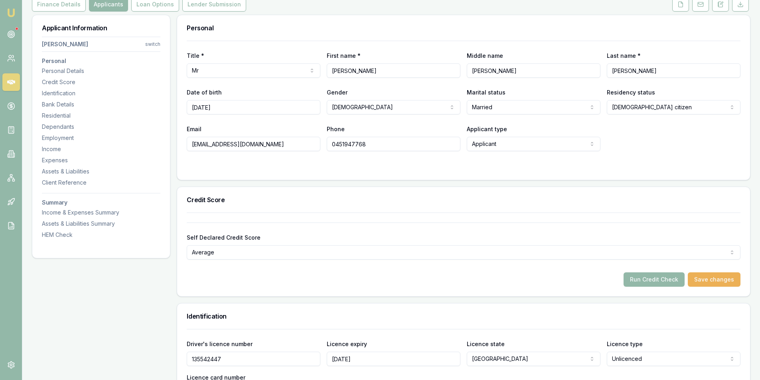
scroll to position [120, 0]
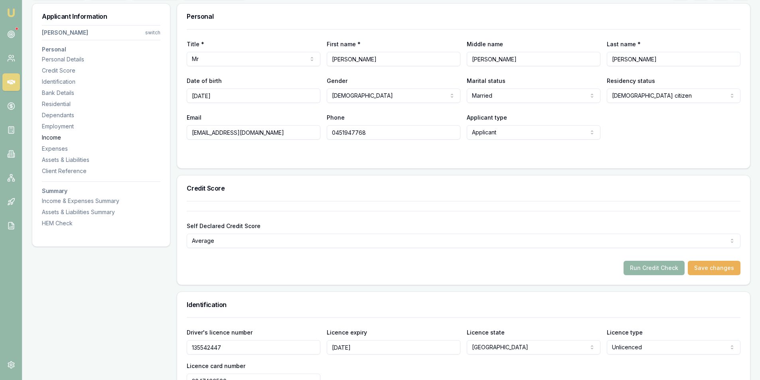
drag, startPoint x: 297, startPoint y: 136, endPoint x: 127, endPoint y: 138, distance: 169.9
paste input "phamtuananhvungtau1301@gmail.com"
type input "phamtuananhvungtau1301@gmail.com"
drag, startPoint x: 311, startPoint y: 134, endPoint x: 26, endPoint y: 149, distance: 285.5
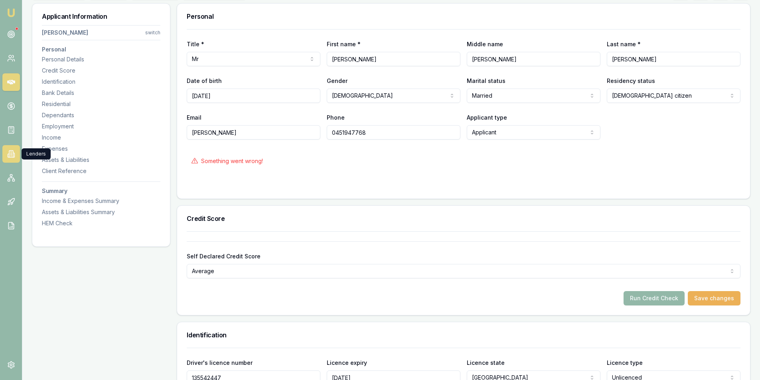
type input "J"
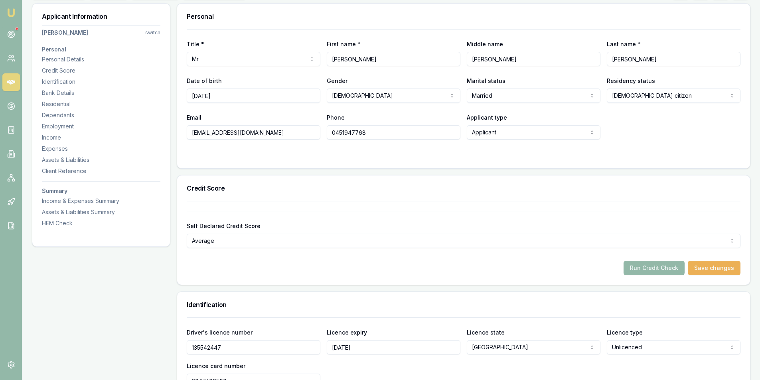
type input "jordanvt768768@gmail.com"
click at [373, 133] on input "0451947768" at bounding box center [394, 132] width 134 height 14
click at [377, 150] on form "Title * Mr Mr Mrs Miss Ms Dr Prof First name * Tuan Middle name anh Last name *…" at bounding box center [464, 94] width 554 height 130
click at [413, 221] on div "Self Declared Credit Score Average Excellent Very good Average Fair Low" at bounding box center [464, 229] width 554 height 37
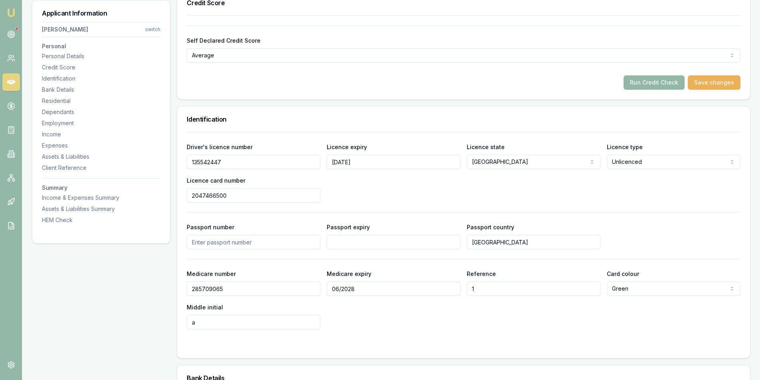
scroll to position [239, 0]
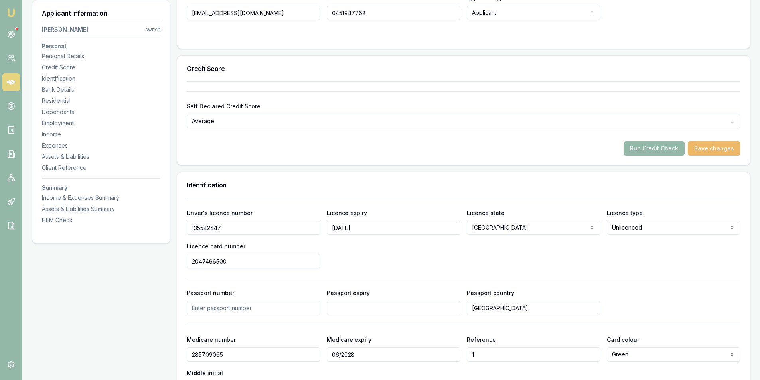
click at [713, 148] on button "Save changes" at bounding box center [714, 148] width 53 height 14
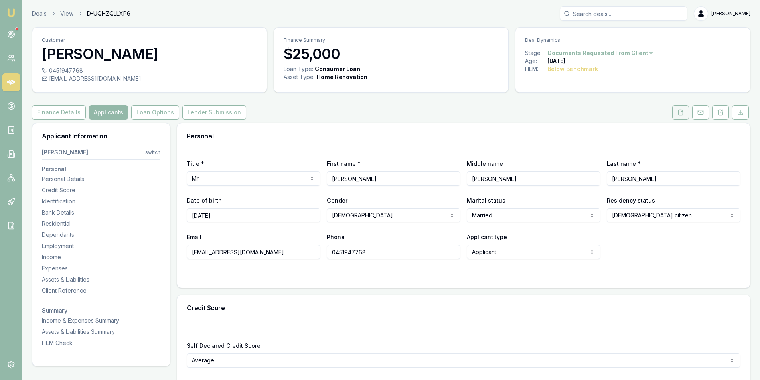
click at [678, 115] on icon at bounding box center [680, 112] width 6 height 6
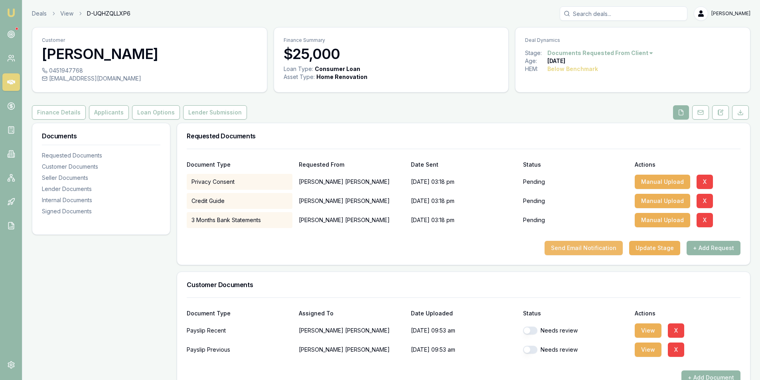
click at [570, 245] on button "Send Email Notification" at bounding box center [583, 248] width 78 height 14
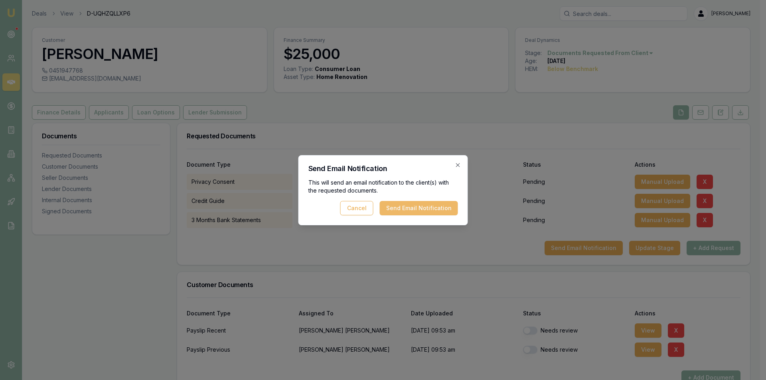
click at [437, 210] on button "Send Email Notification" at bounding box center [419, 208] width 78 height 14
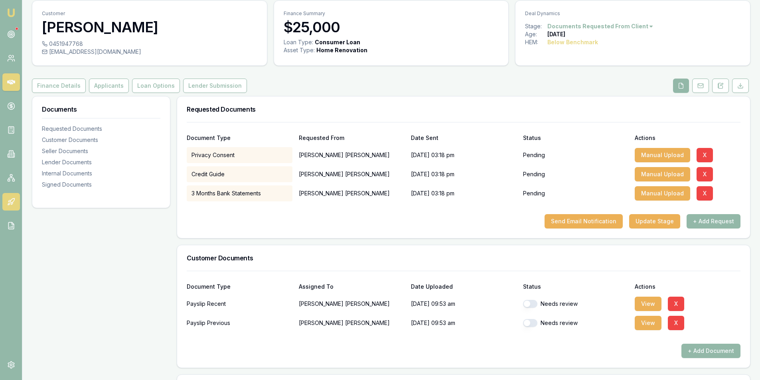
scroll to position [40, 0]
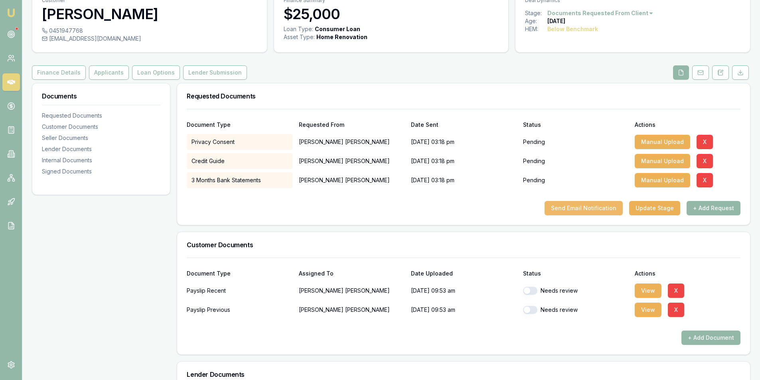
click at [578, 211] on button "Send Email Notification" at bounding box center [583, 208] width 78 height 14
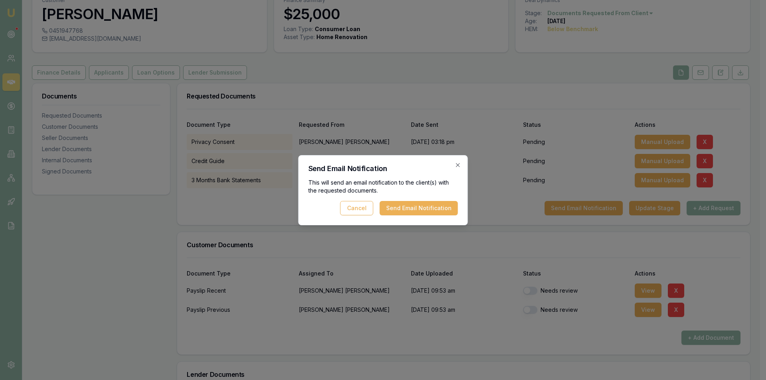
drag, startPoint x: 459, startPoint y: 164, endPoint x: 432, endPoint y: 152, distance: 28.6
click at [459, 164] on icon "button" at bounding box center [458, 165] width 6 height 6
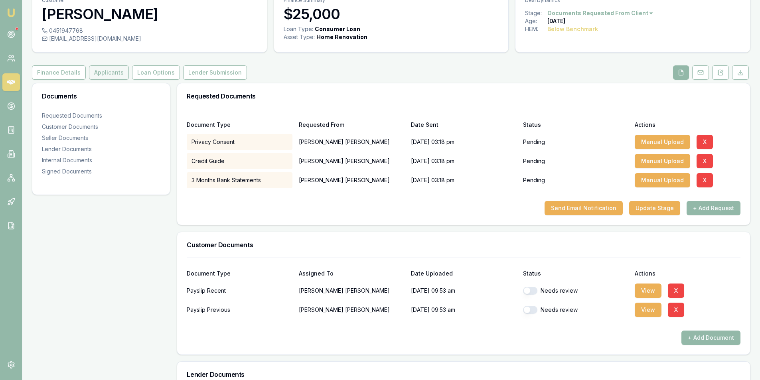
click at [112, 71] on button "Applicants" at bounding box center [109, 72] width 40 height 14
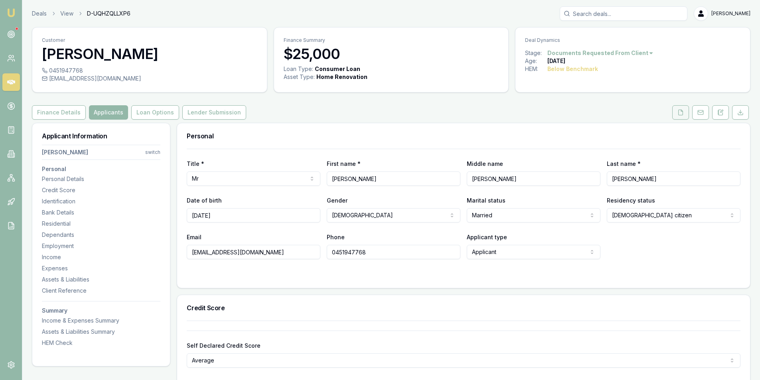
click at [682, 114] on icon at bounding box center [680, 112] width 4 height 5
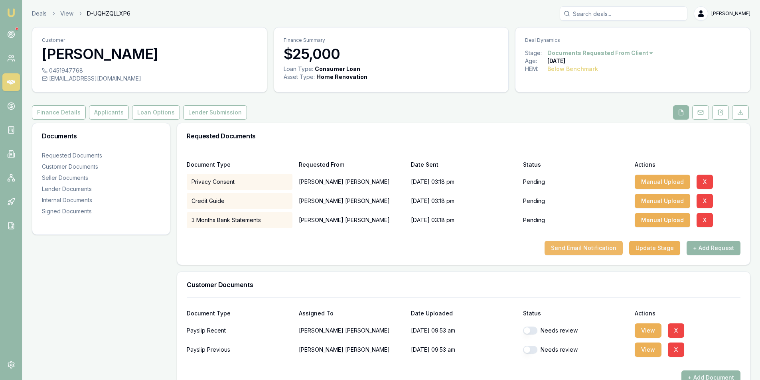
click at [603, 247] on button "Send Email Notification" at bounding box center [583, 248] width 78 height 14
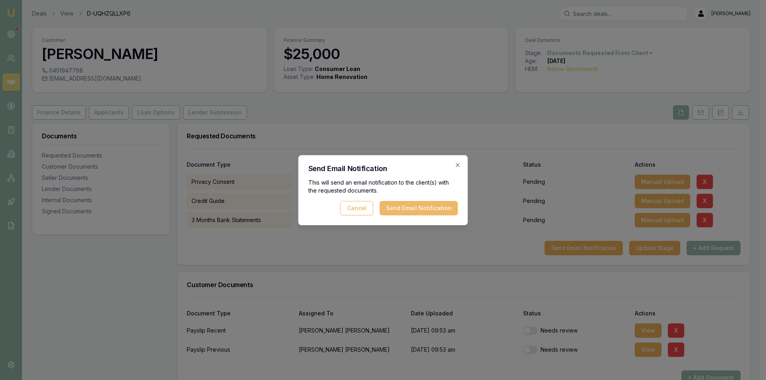
click at [407, 210] on button "Send Email Notification" at bounding box center [419, 208] width 78 height 14
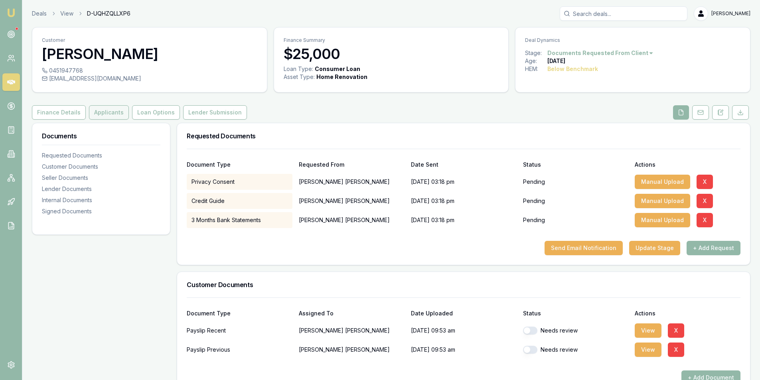
click at [109, 116] on button "Applicants" at bounding box center [109, 112] width 40 height 14
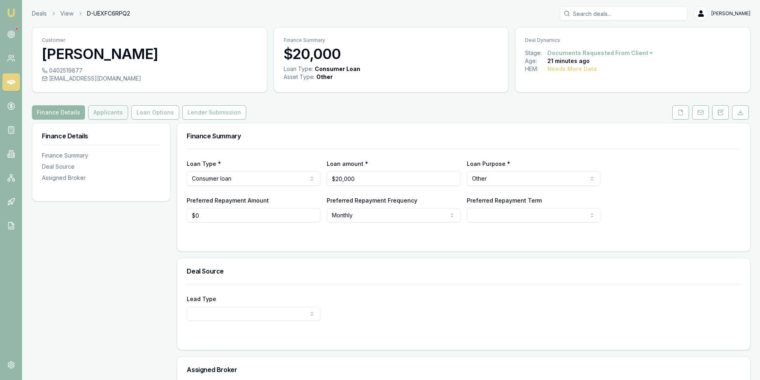
click at [106, 112] on button "Applicants" at bounding box center [108, 112] width 40 height 14
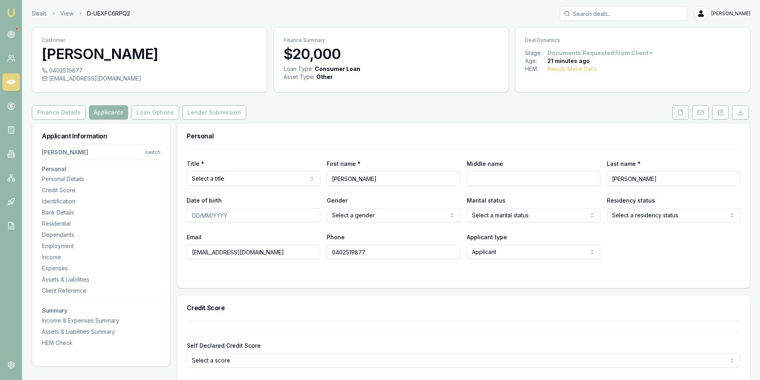
click at [676, 115] on button at bounding box center [680, 112] width 17 height 14
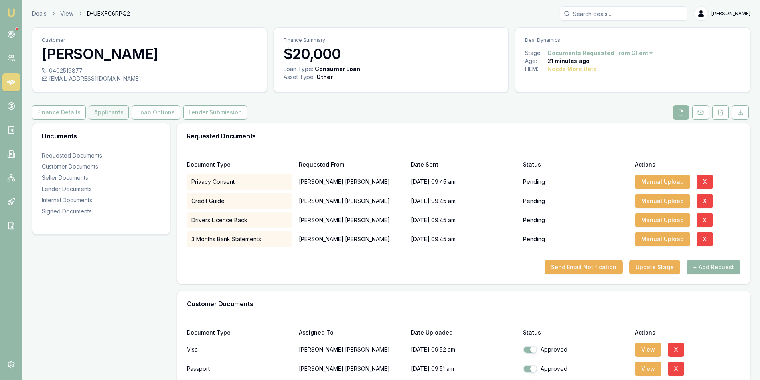
click at [112, 111] on button "Applicants" at bounding box center [109, 112] width 40 height 14
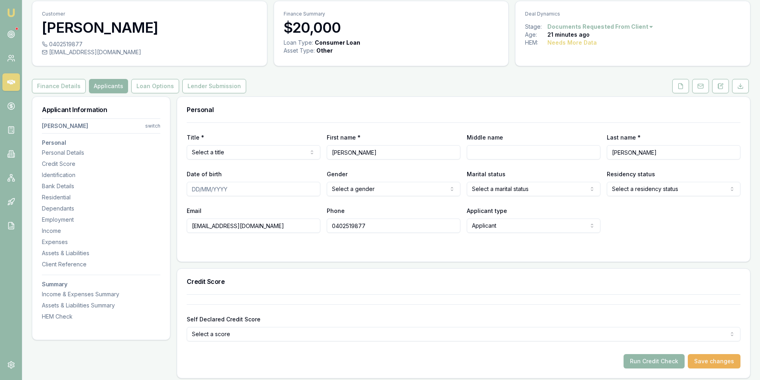
scroll to position [40, 0]
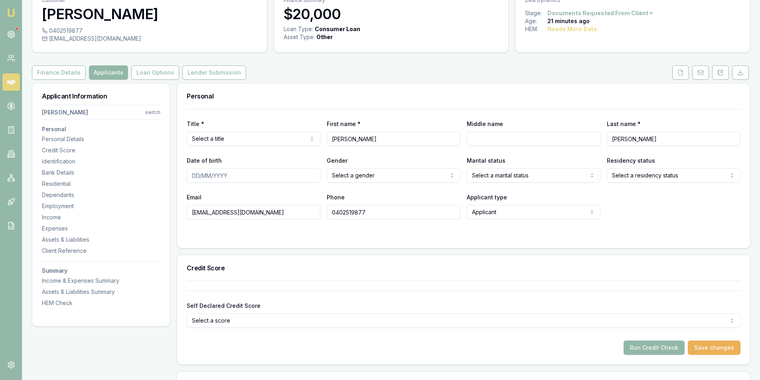
click at [193, 213] on input "guyendangkhanh970@gmail.com" at bounding box center [254, 212] width 134 height 14
type input "nguyendangkhanh970@gmail.com"
click at [324, 272] on div "Credit Score" at bounding box center [463, 268] width 573 height 26
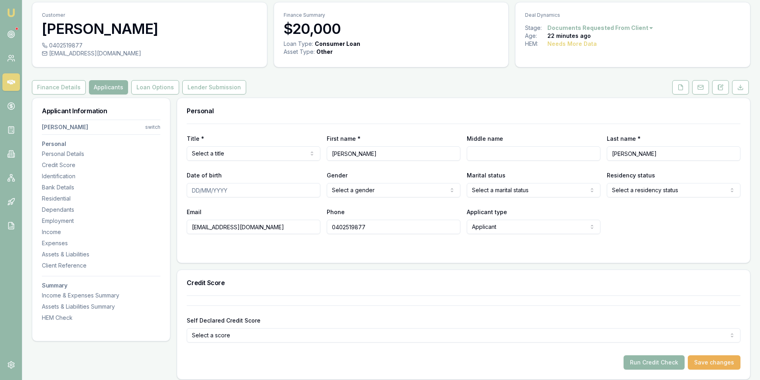
scroll to position [0, 0]
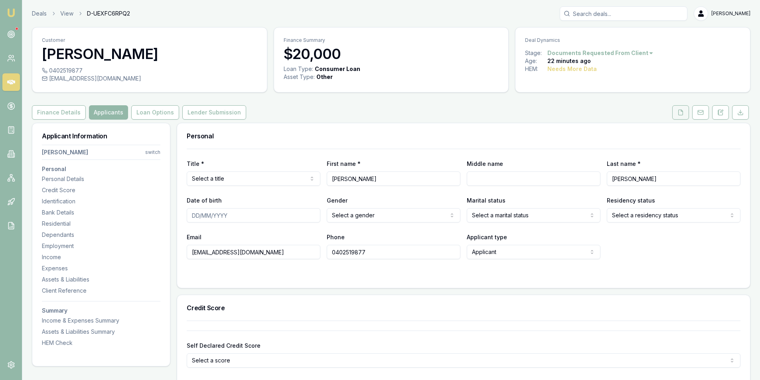
click at [681, 116] on button at bounding box center [680, 112] width 17 height 14
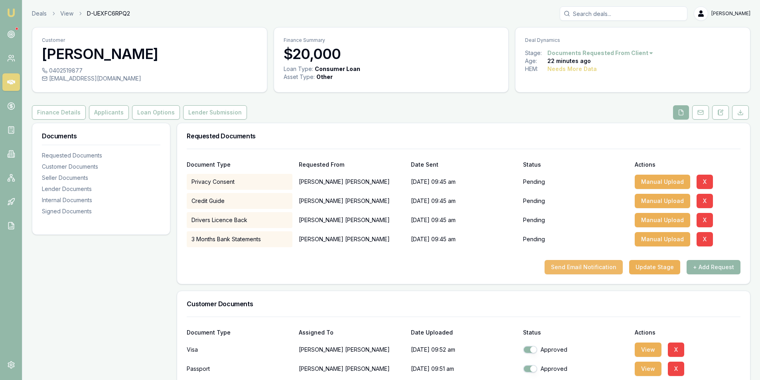
click at [577, 268] on button "Send Email Notification" at bounding box center [583, 267] width 78 height 14
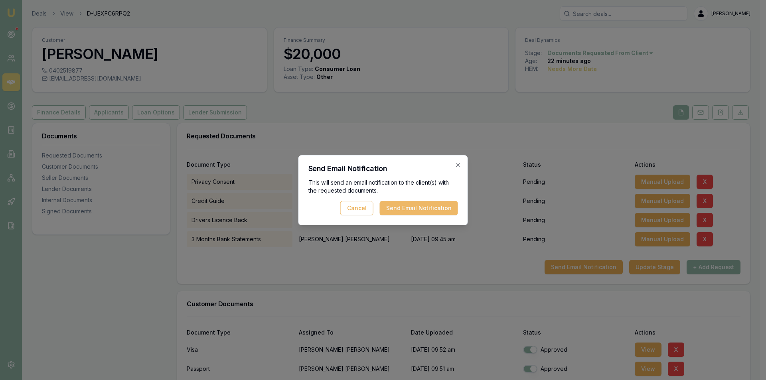
click at [414, 208] on button "Send Email Notification" at bounding box center [419, 208] width 78 height 14
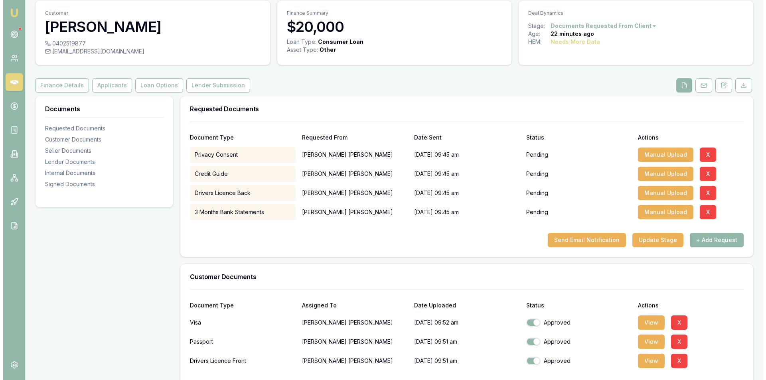
scroll to position [120, 0]
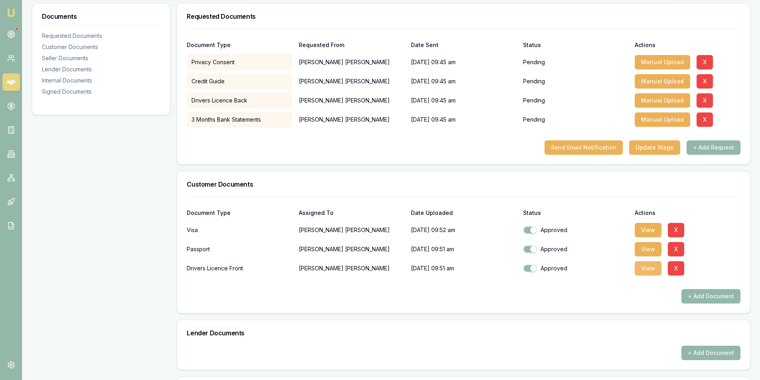
click at [644, 269] on button "View" at bounding box center [647, 268] width 27 height 14
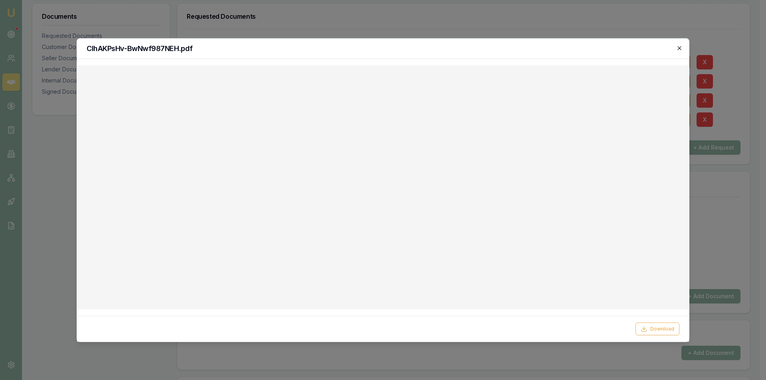
click at [677, 49] on icon "button" at bounding box center [679, 48] width 6 height 6
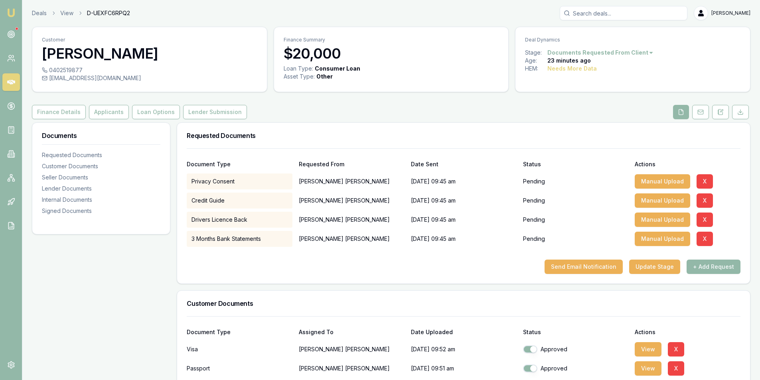
scroll to position [0, 0]
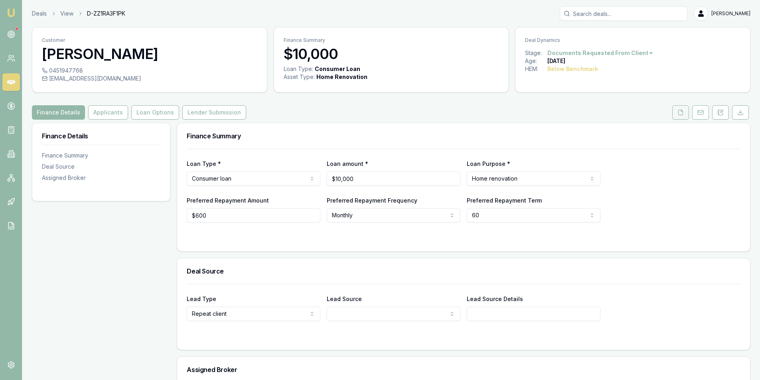
click at [678, 115] on icon at bounding box center [680, 112] width 6 height 6
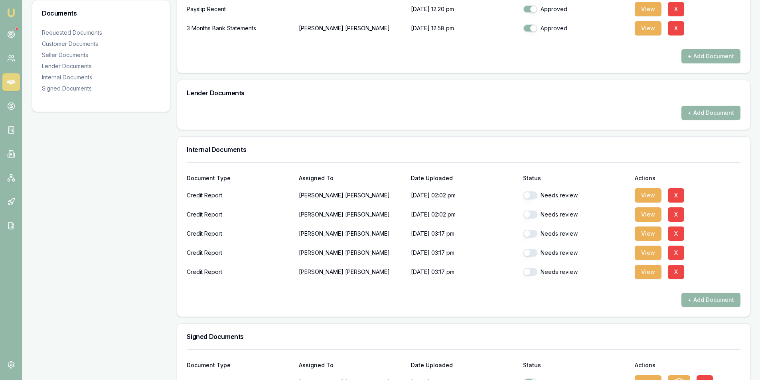
scroll to position [392, 0]
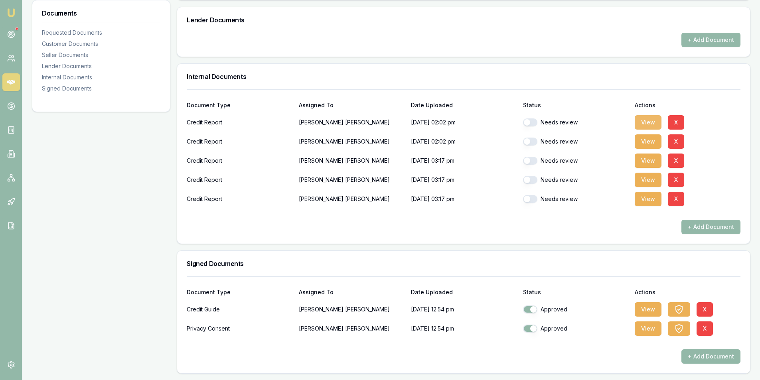
click at [645, 121] on button "View" at bounding box center [647, 122] width 27 height 14
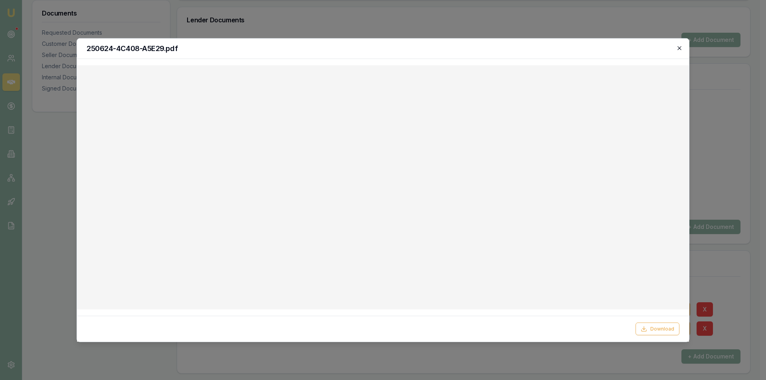
click at [676, 47] on icon "button" at bounding box center [679, 48] width 6 height 6
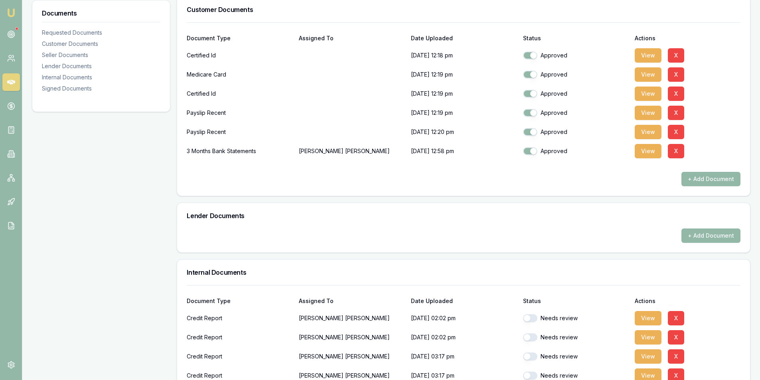
scroll to position [193, 0]
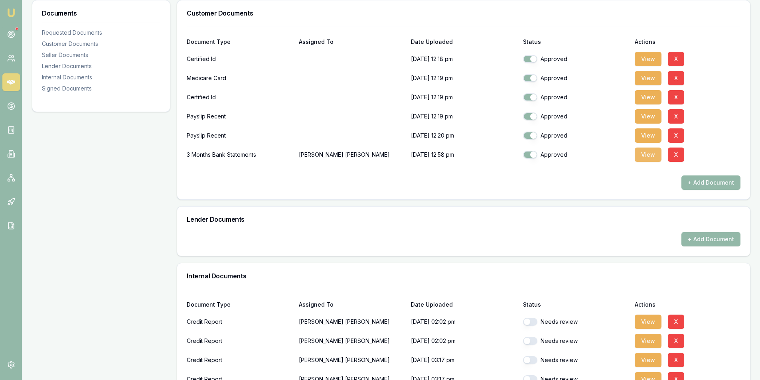
click at [644, 156] on button "View" at bounding box center [647, 155] width 27 height 14
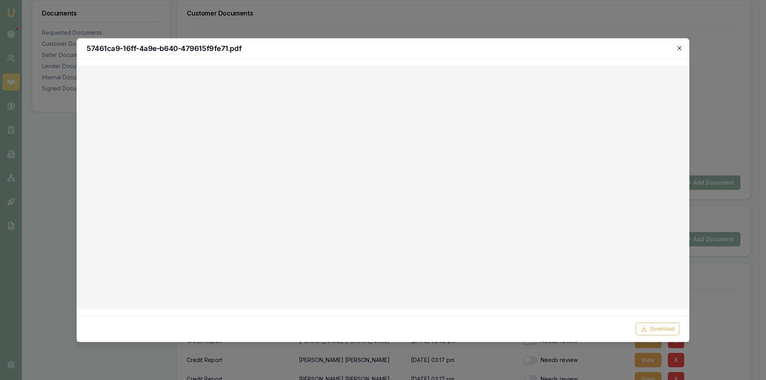
click at [680, 49] on icon "button" at bounding box center [679, 48] width 4 height 4
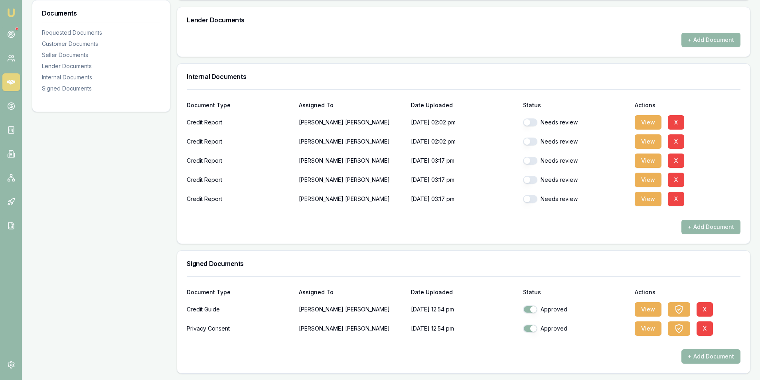
scroll to position [352, 0]
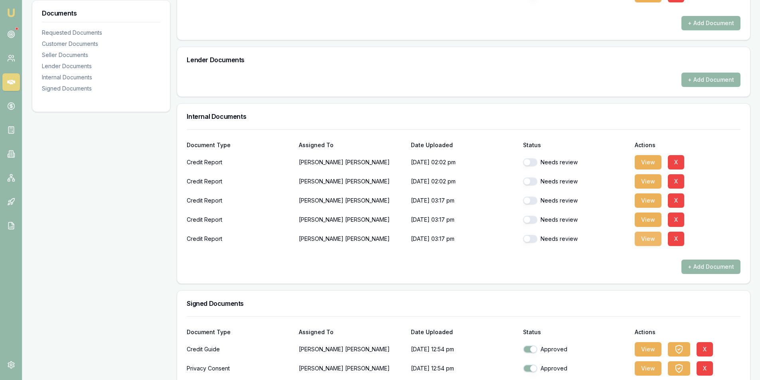
click at [646, 240] on button "View" at bounding box center [647, 239] width 27 height 14
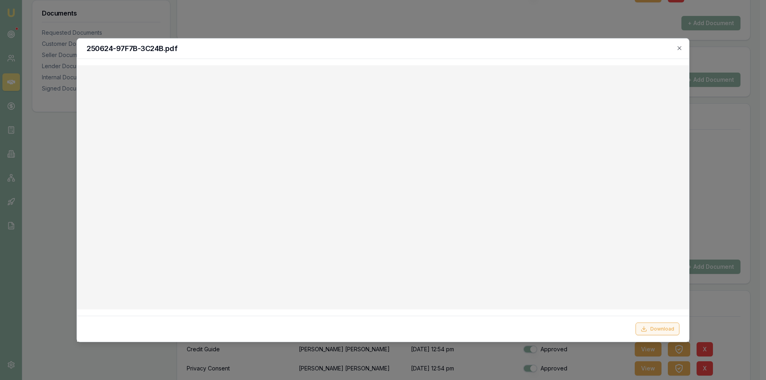
click at [661, 332] on button "Download" at bounding box center [657, 329] width 44 height 13
click at [302, 9] on div at bounding box center [383, 190] width 766 height 380
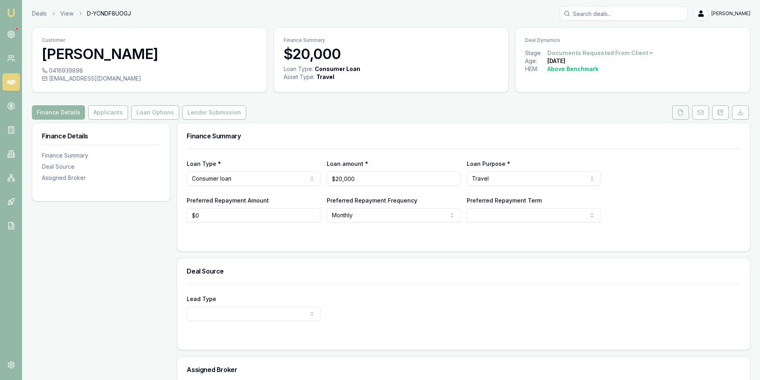
drag, startPoint x: 682, startPoint y: 115, endPoint x: 676, endPoint y: 118, distance: 7.3
click at [682, 114] on icon at bounding box center [680, 112] width 4 height 5
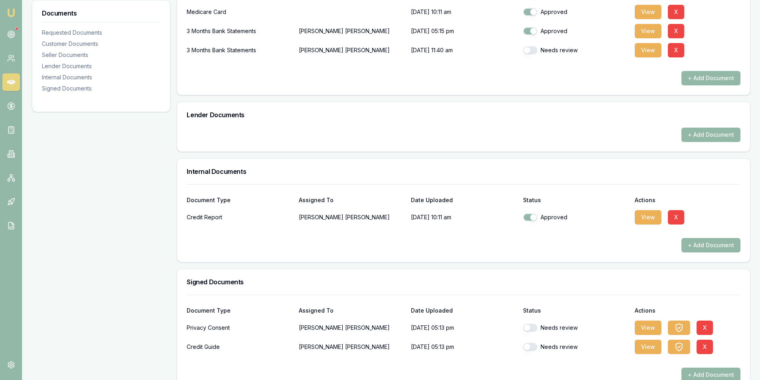
scroll to position [279, 0]
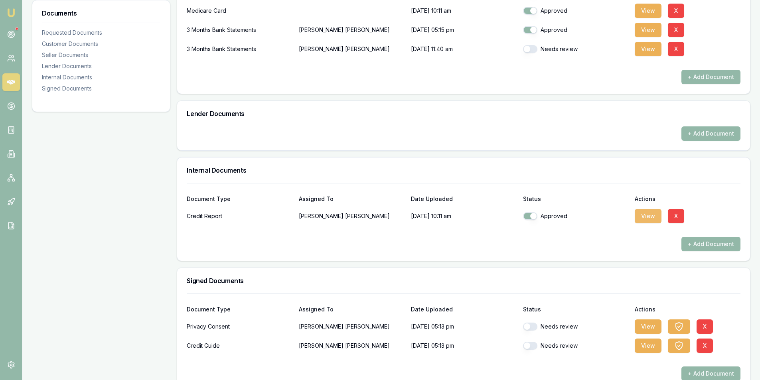
click at [651, 218] on button "View" at bounding box center [647, 216] width 27 height 14
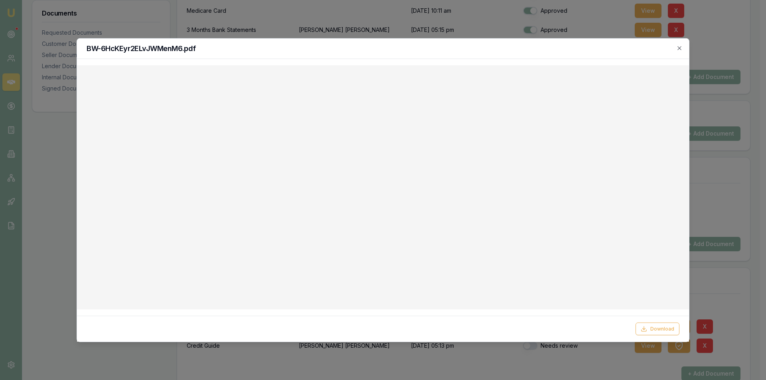
click at [681, 53] on div "BW-6HcKEyr2ELvJWMenM6.pdf" at bounding box center [383, 48] width 612 height 20
click at [679, 49] on icon "button" at bounding box center [679, 48] width 6 height 6
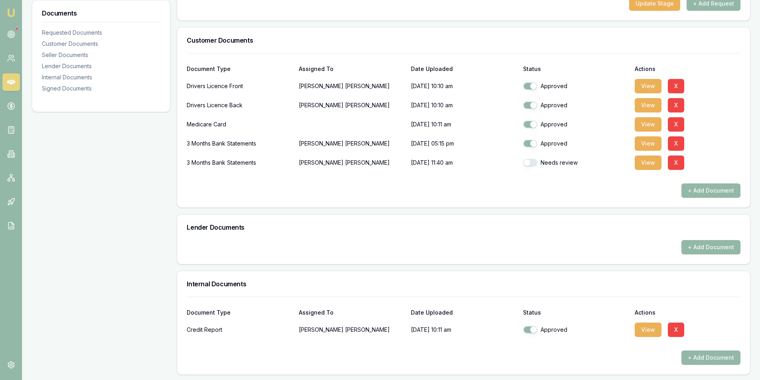
scroll to position [120, 0]
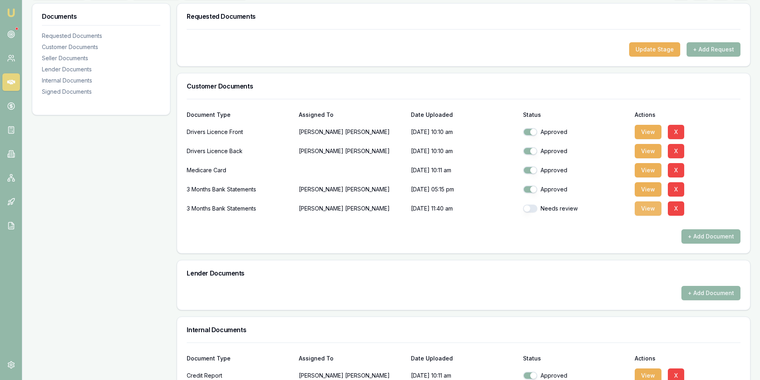
click at [646, 209] on button "View" at bounding box center [647, 208] width 27 height 14
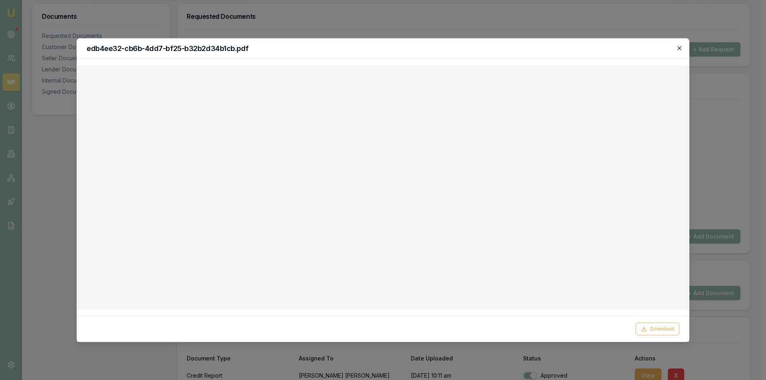
click at [679, 50] on icon "button" at bounding box center [679, 48] width 6 height 6
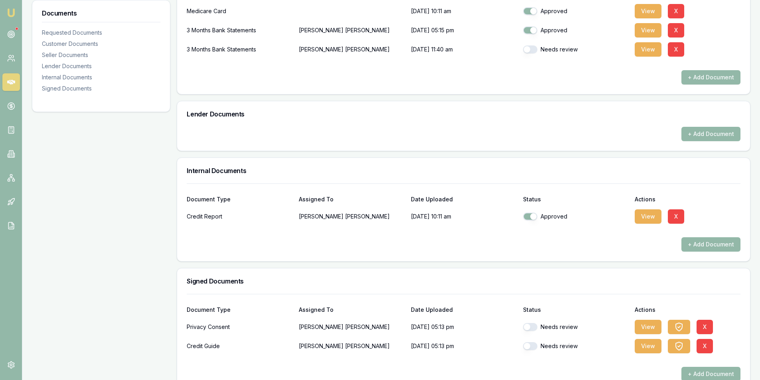
scroll to position [279, 0]
click at [652, 217] on button "View" at bounding box center [647, 216] width 27 height 14
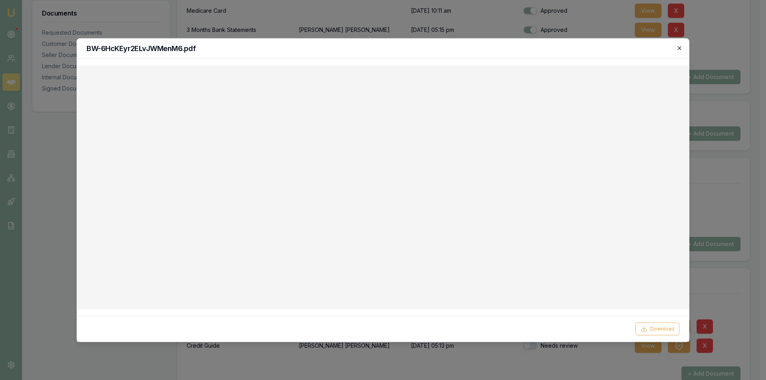
click at [680, 48] on icon "button" at bounding box center [679, 48] width 6 height 6
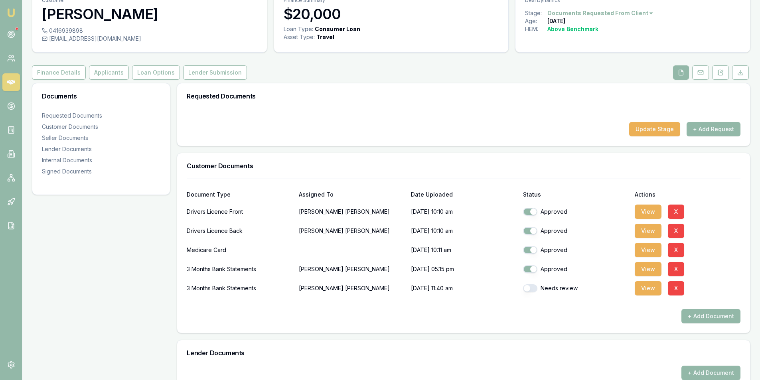
scroll to position [0, 0]
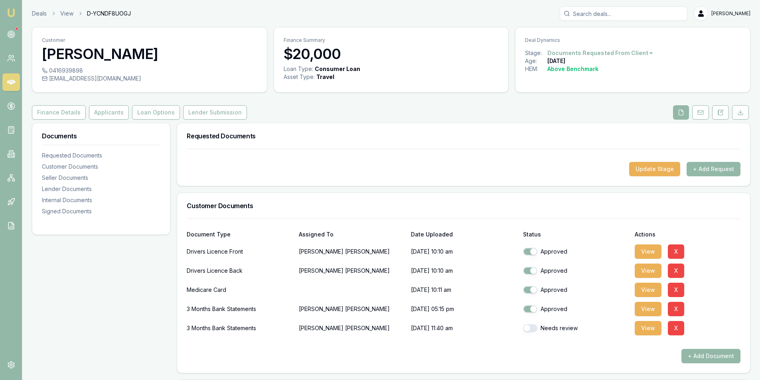
click at [10, 81] on icon at bounding box center [11, 82] width 8 height 8
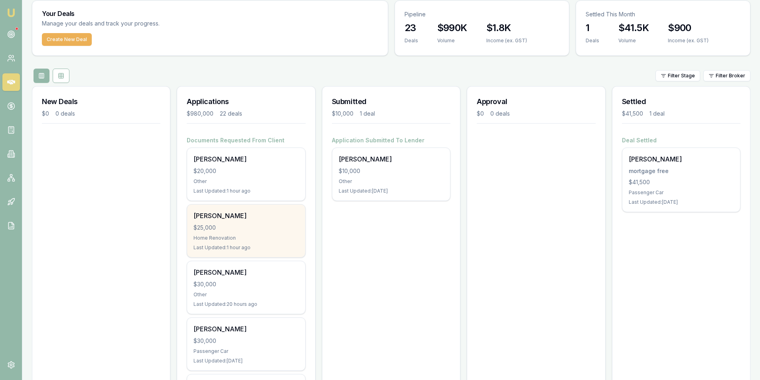
scroll to position [40, 0]
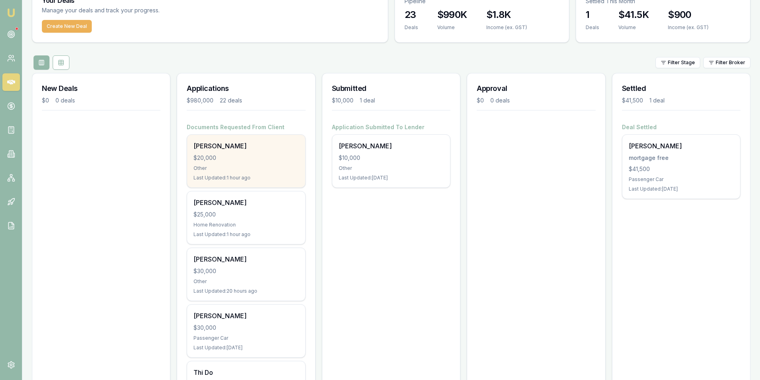
click at [214, 146] on div "[PERSON_NAME]" at bounding box center [245, 146] width 105 height 10
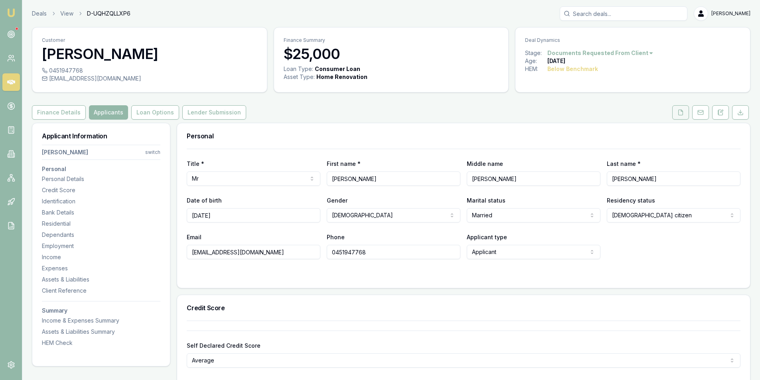
click at [680, 112] on icon at bounding box center [680, 112] width 6 height 6
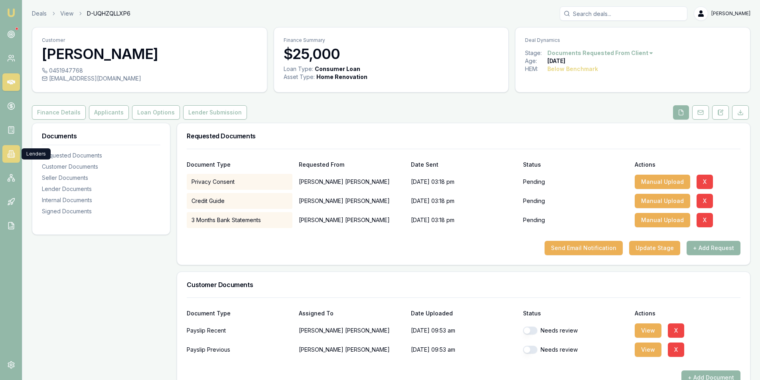
click at [13, 156] on icon at bounding box center [11, 154] width 4 height 7
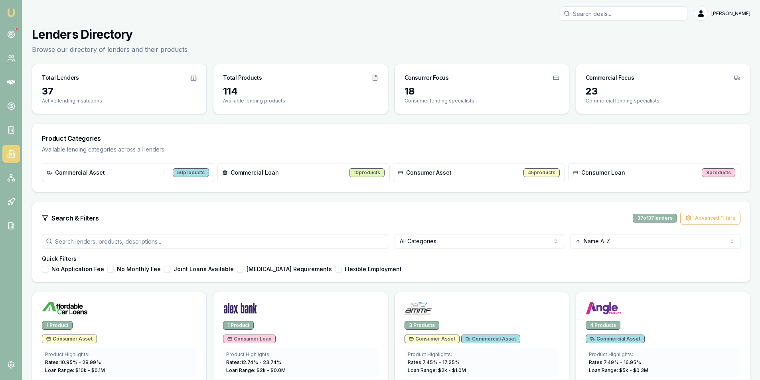
click at [455, 175] on div "Consumer Asset 45 products" at bounding box center [479, 172] width 172 height 19
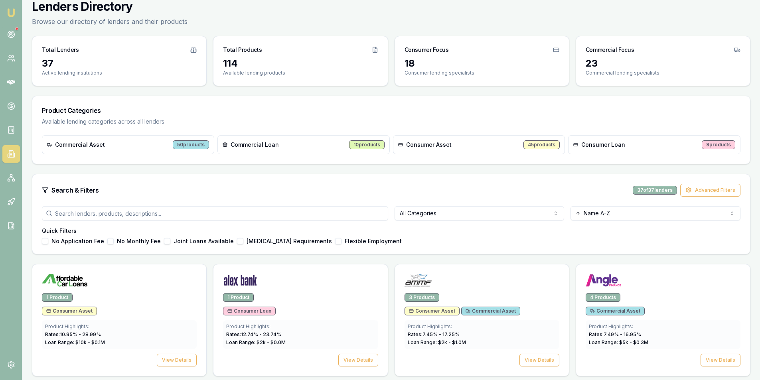
scroll to position [40, 0]
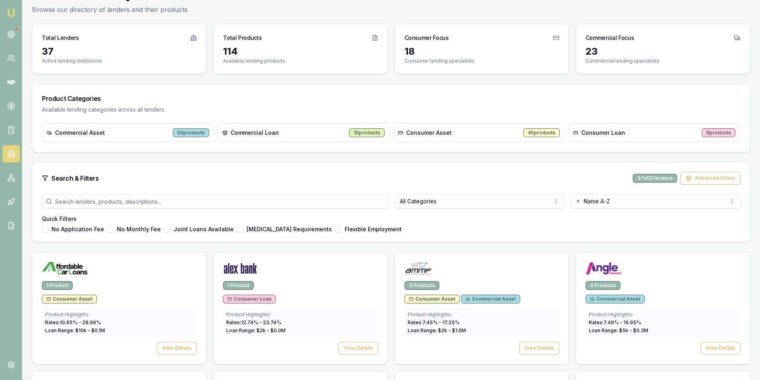
click at [477, 201] on html "Emu Broker [PERSON_NAME] Toggle Menu Lenders Directory Browse our directory of …" at bounding box center [380, 150] width 760 height 380
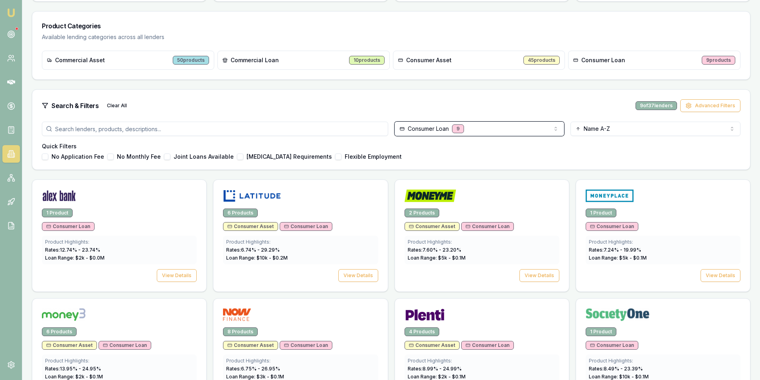
scroll to position [120, 0]
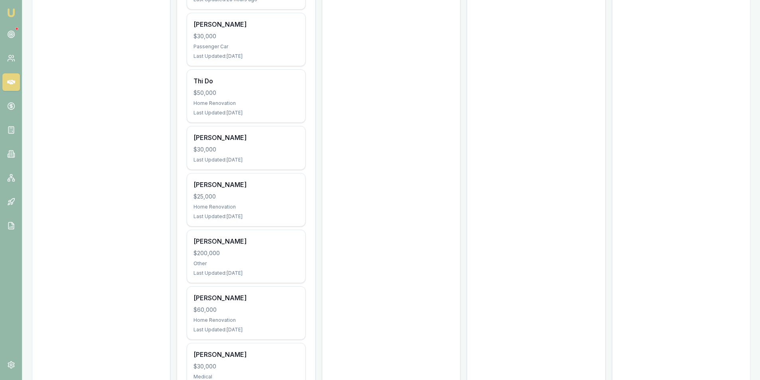
scroll to position [270, 0]
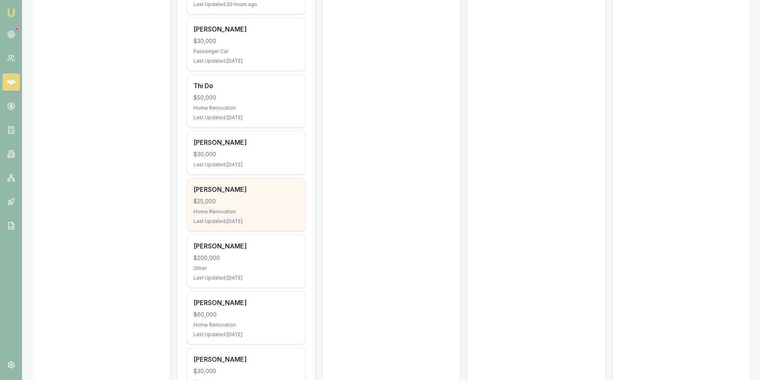
click at [230, 206] on div "Tuan Pham $25,000 Home Renovation Last Updated: 7 days ago" at bounding box center [246, 204] width 118 height 53
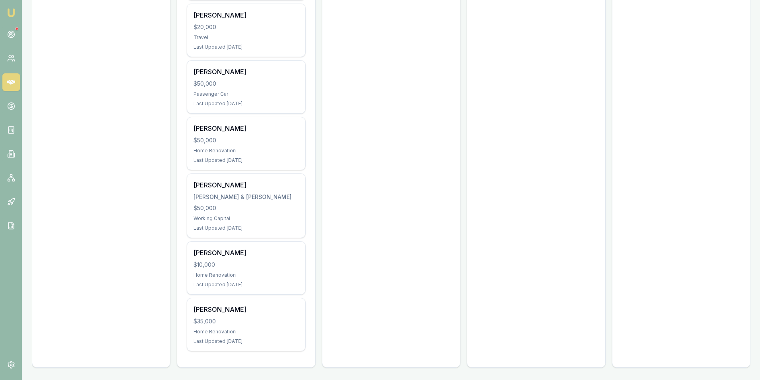
scroll to position [1068, 0]
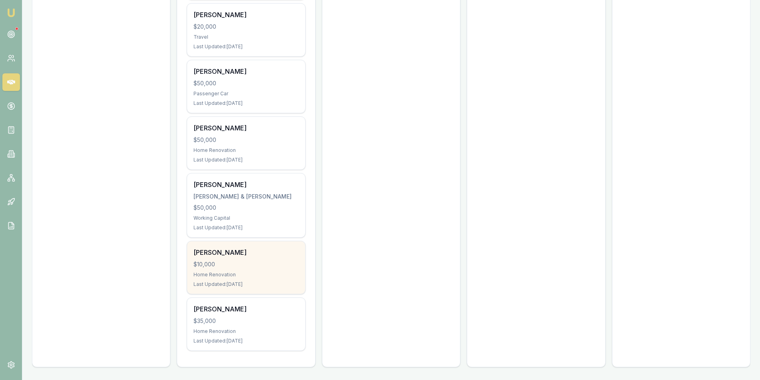
click at [261, 260] on div "$10,000" at bounding box center [245, 264] width 105 height 8
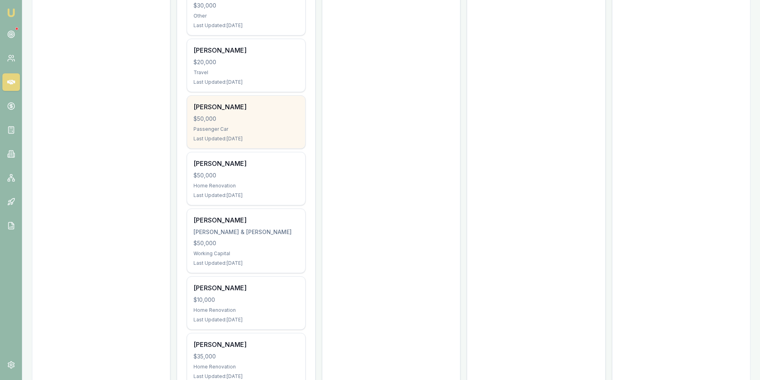
scroll to position [988, 0]
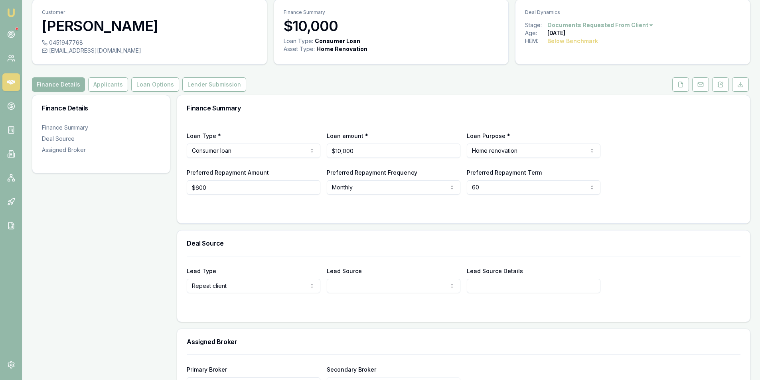
scroll to position [40, 0]
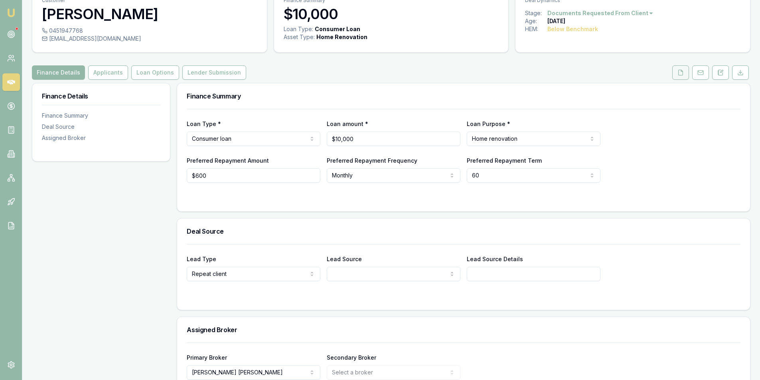
click at [682, 73] on icon at bounding box center [680, 72] width 6 height 6
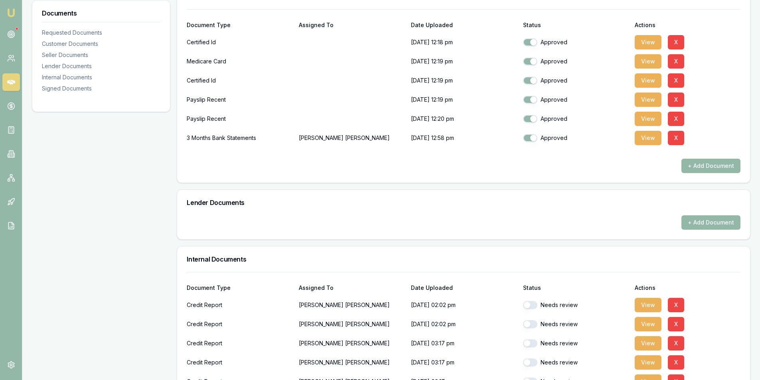
scroll to position [279, 0]
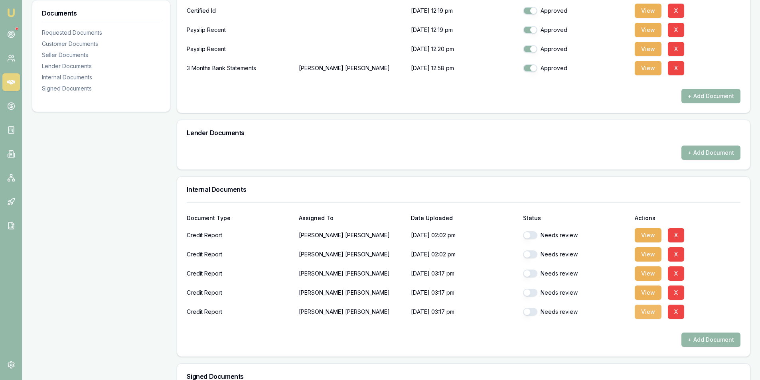
click at [647, 315] on button "View" at bounding box center [647, 312] width 27 height 14
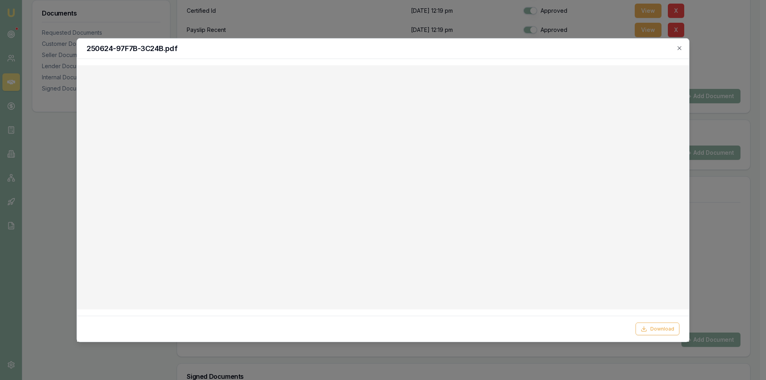
click at [680, 49] on icon "button" at bounding box center [679, 48] width 6 height 6
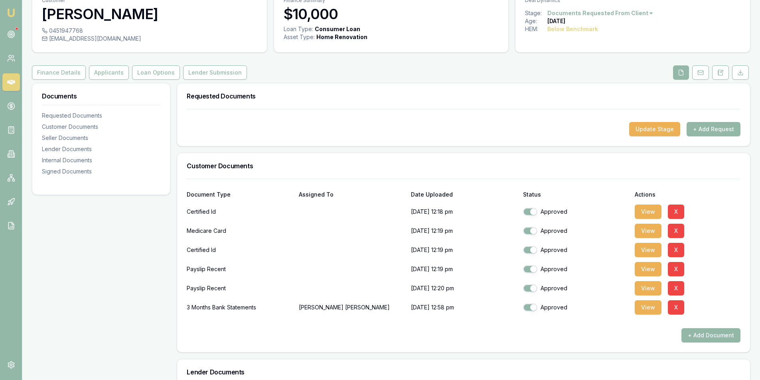
scroll to position [0, 0]
